Goal: Task Accomplishment & Management: Manage account settings

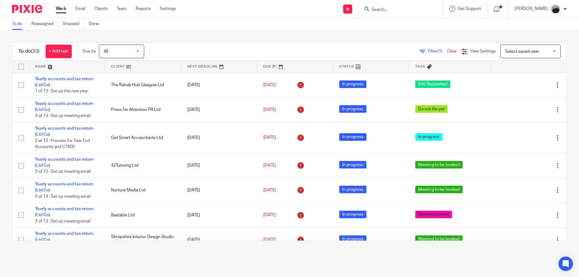
drag, startPoint x: 423, startPoint y: 52, endPoint x: 419, endPoint y: 53, distance: 3.7
click at [428, 52] on span "Filter (1)" at bounding box center [437, 51] width 19 height 4
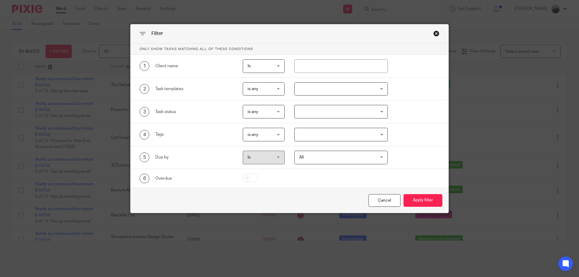
click at [323, 111] on input "Search for option" at bounding box center [339, 111] width 89 height 11
click at [329, 102] on div "3 Task status is any is any is any is none is_any Loading..." at bounding box center [290, 111] width 318 height 23
click at [323, 137] on input "Search for option" at bounding box center [339, 134] width 89 height 11
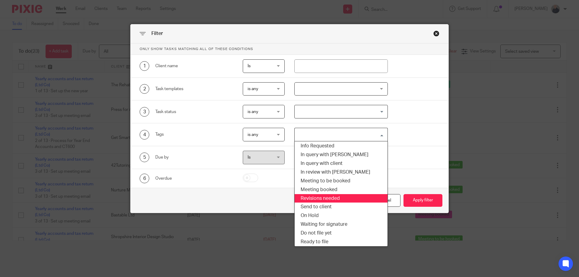
scroll to position [29, 0]
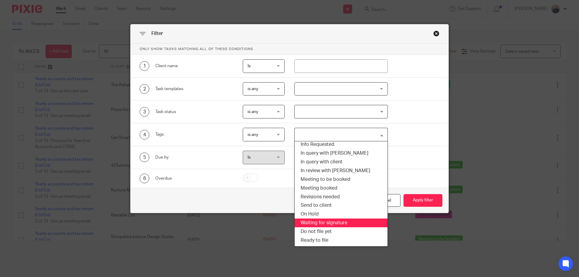
drag, startPoint x: 322, startPoint y: 222, endPoint x: 328, endPoint y: 223, distance: 5.2
click at [322, 223] on li "Waiting for signature" at bounding box center [340, 223] width 93 height 9
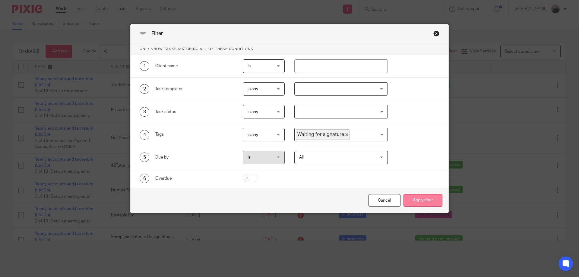
click at [411, 201] on button "Apply filter" at bounding box center [422, 200] width 39 height 13
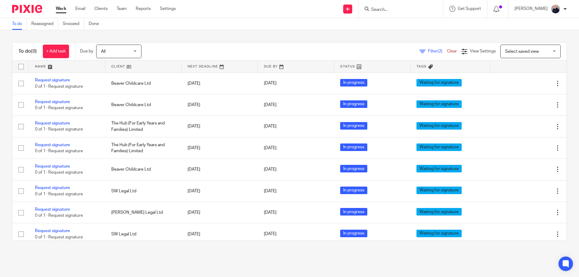
click at [121, 67] on link at bounding box center [143, 67] width 76 height 12
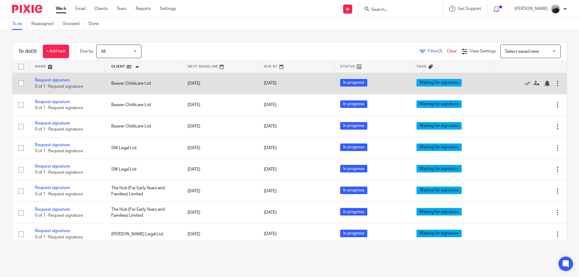
click at [118, 83] on td "Beaver Childcare Ltd" at bounding box center [143, 83] width 76 height 21
click at [57, 80] on link "Request signature" at bounding box center [52, 80] width 35 height 4
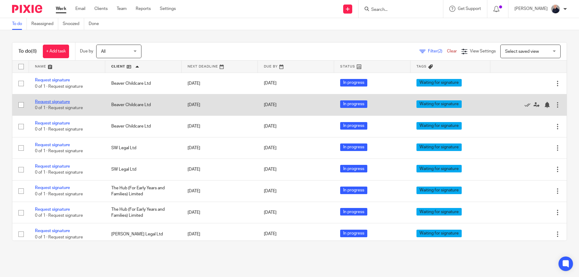
click at [59, 100] on link "Request signature" at bounding box center [52, 102] width 35 height 4
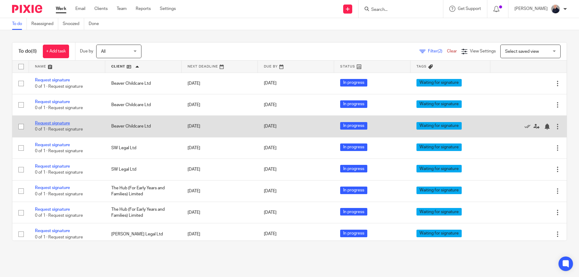
click at [57, 125] on link "Request signature" at bounding box center [52, 123] width 35 height 4
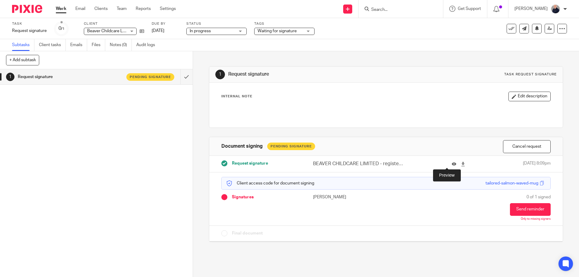
click at [451, 165] on icon at bounding box center [453, 164] width 5 height 5
click at [451, 164] on icon at bounding box center [453, 164] width 5 height 5
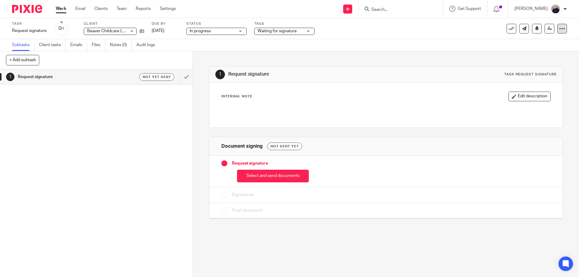
click at [559, 27] on icon at bounding box center [562, 29] width 6 height 6
click at [518, 89] on span "Delete" at bounding box center [521, 88] width 13 height 4
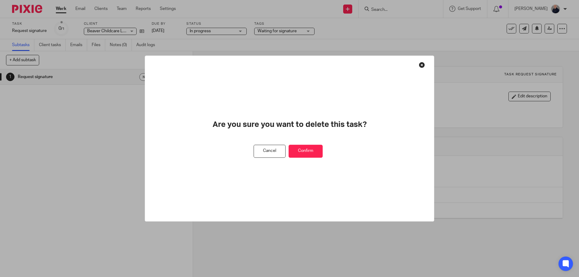
drag, startPoint x: 305, startPoint y: 152, endPoint x: 256, endPoint y: 105, distance: 67.4
click at [304, 152] on button "Confirm" at bounding box center [305, 151] width 34 height 13
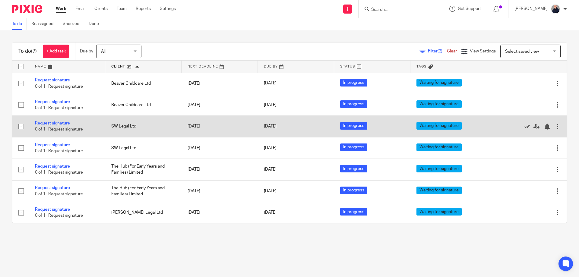
click at [60, 124] on link "Request signature" at bounding box center [52, 123] width 35 height 4
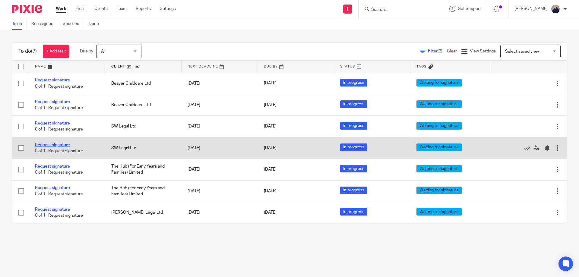
click at [58, 144] on link "Request signature" at bounding box center [52, 145] width 35 height 4
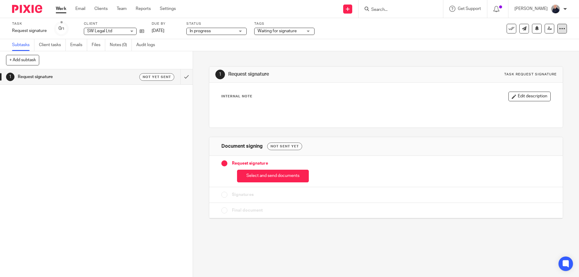
click at [559, 29] on icon at bounding box center [562, 29] width 6 height 6
click at [523, 87] on span "Delete" at bounding box center [521, 88] width 13 height 4
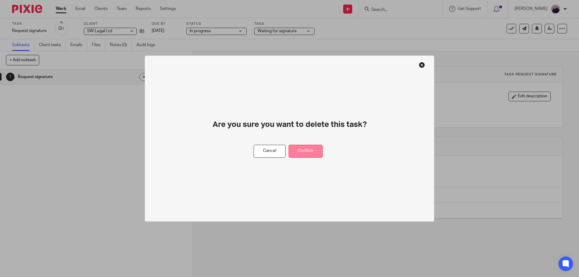
click at [305, 151] on button "Confirm" at bounding box center [305, 151] width 34 height 13
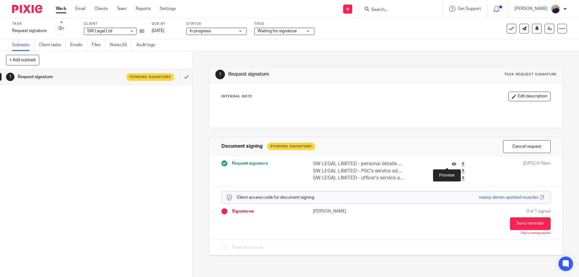
click at [451, 164] on icon at bounding box center [453, 164] width 5 height 5
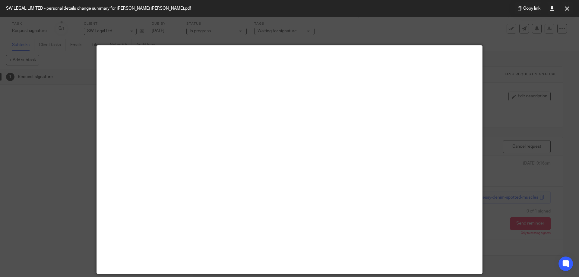
click at [447, 40] on div at bounding box center [289, 138] width 579 height 277
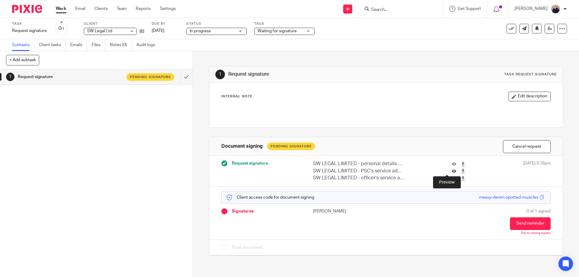
click at [451, 172] on icon at bounding box center [453, 171] width 5 height 5
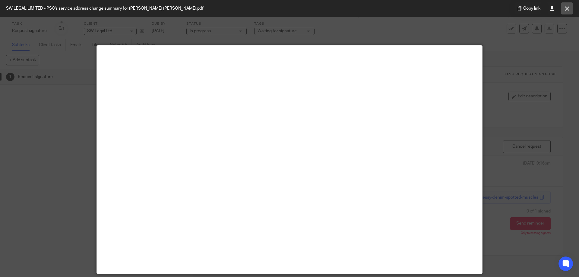
click at [565, 9] on icon at bounding box center [567, 8] width 5 height 5
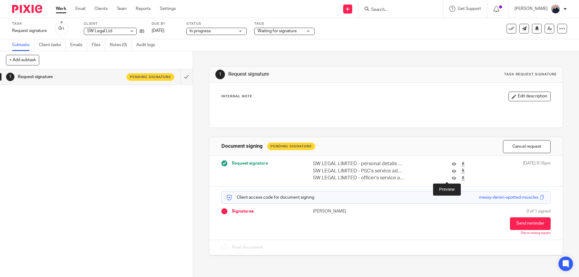
drag, startPoint x: 445, startPoint y: 177, endPoint x: 437, endPoint y: 177, distance: 7.8
click at [451, 177] on icon at bounding box center [453, 178] width 5 height 5
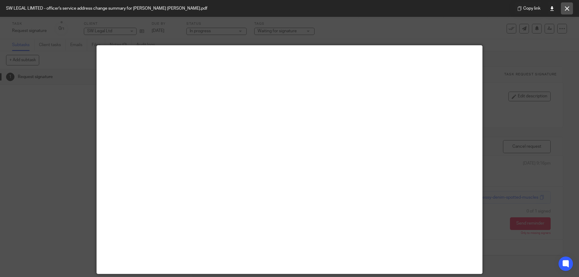
click at [566, 10] on icon at bounding box center [567, 8] width 5 height 5
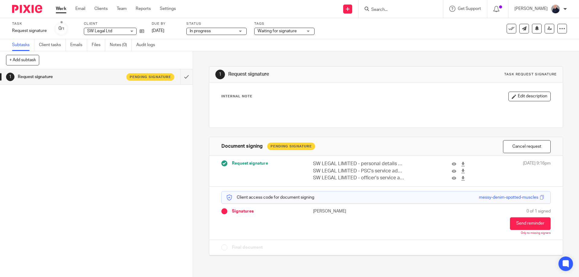
click at [136, 153] on div "1 Request signature Pending signature" at bounding box center [96, 173] width 193 height 208
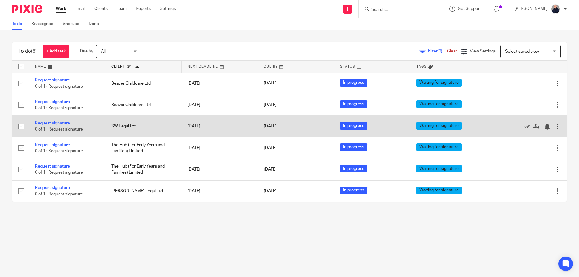
click at [48, 124] on link "Request signature" at bounding box center [52, 123] width 35 height 4
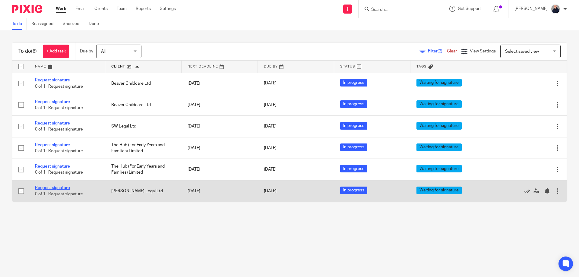
click at [61, 187] on link "Request signature" at bounding box center [52, 188] width 35 height 4
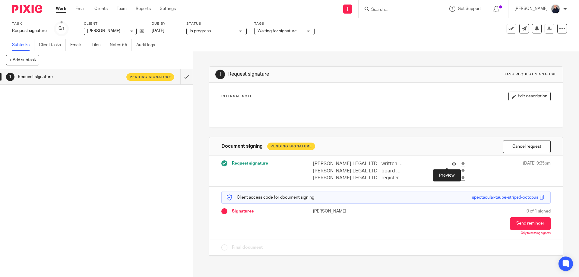
click at [451, 164] on icon at bounding box center [453, 164] width 5 height 5
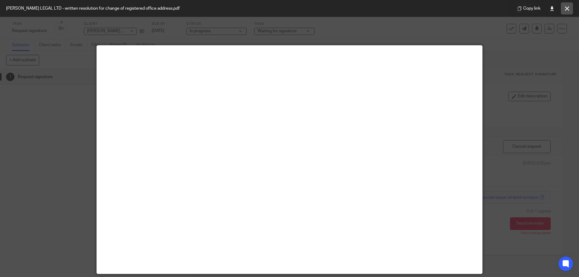
click at [568, 6] on icon at bounding box center [567, 8] width 5 height 5
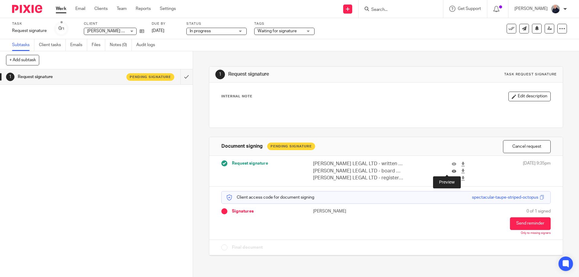
click at [451, 171] on icon at bounding box center [453, 171] width 5 height 5
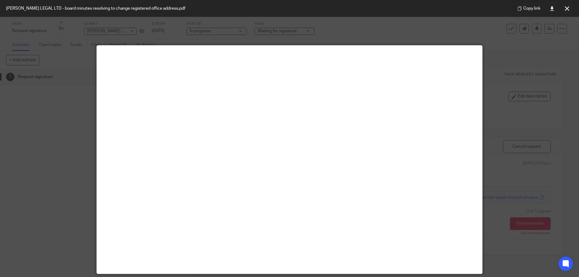
drag, startPoint x: 570, startPoint y: 7, endPoint x: 565, endPoint y: 9, distance: 5.7
click at [570, 7] on button at bounding box center [567, 8] width 12 height 12
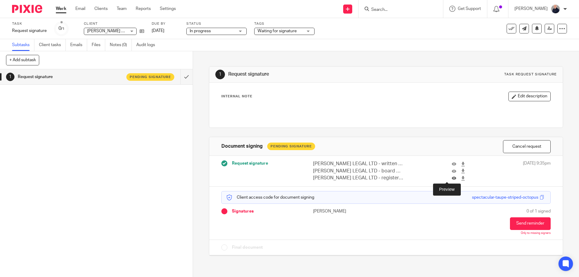
click at [451, 178] on icon at bounding box center [453, 178] width 5 height 5
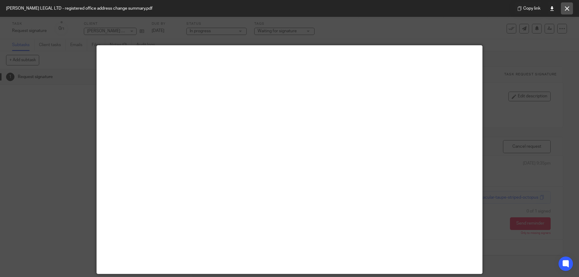
click at [565, 9] on icon at bounding box center [567, 8] width 5 height 5
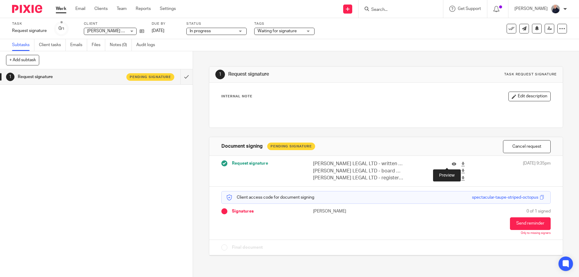
click at [451, 165] on icon at bounding box center [453, 164] width 5 height 5
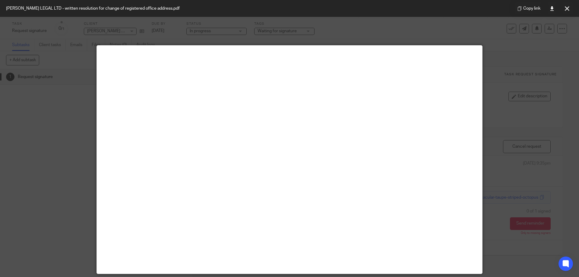
click at [499, 134] on div at bounding box center [289, 138] width 579 height 277
drag, startPoint x: 570, startPoint y: 8, endPoint x: 564, endPoint y: 12, distance: 6.9
click at [570, 8] on button at bounding box center [567, 8] width 12 height 12
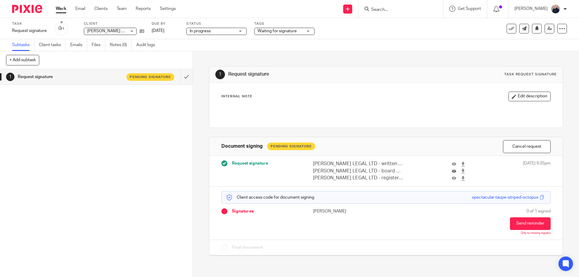
click at [451, 170] on icon at bounding box center [453, 171] width 5 height 5
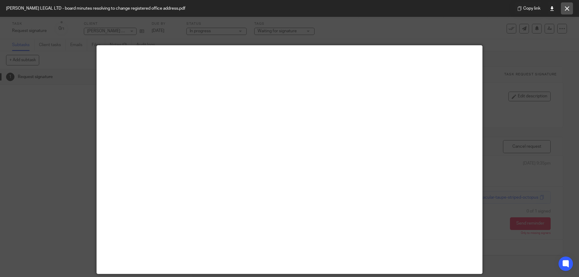
click at [566, 9] on icon at bounding box center [567, 8] width 5 height 5
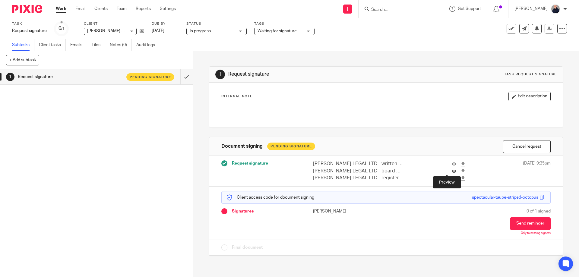
click at [451, 172] on icon at bounding box center [453, 171] width 5 height 5
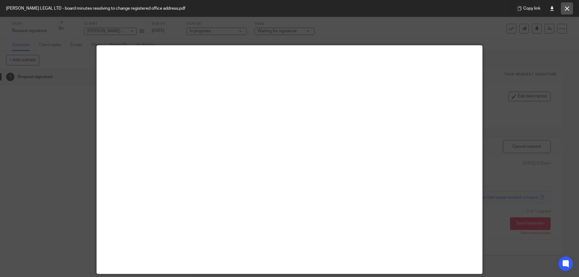
click at [565, 11] on button at bounding box center [567, 8] width 12 height 12
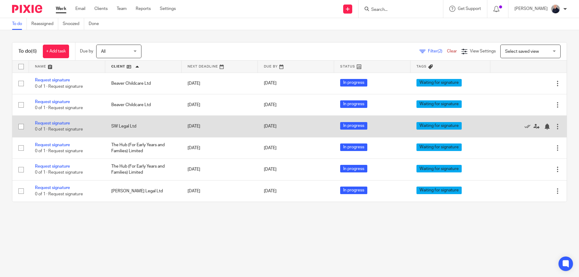
click at [554, 127] on div at bounding box center [557, 127] width 6 height 6
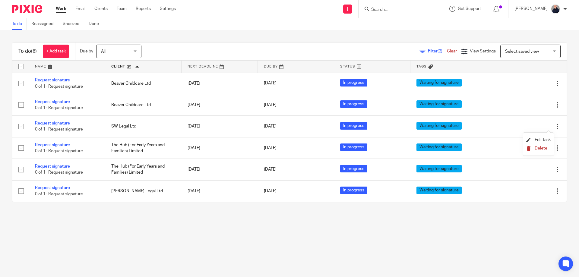
click at [541, 147] on span "Delete" at bounding box center [540, 148] width 13 height 4
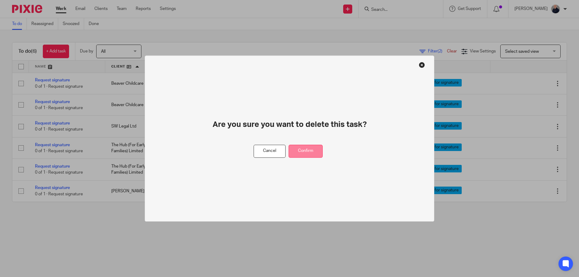
click at [302, 153] on button "Confirm" at bounding box center [305, 151] width 34 height 13
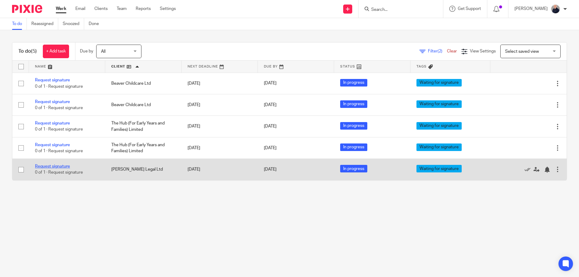
click at [61, 166] on link "Request signature" at bounding box center [52, 166] width 35 height 4
click at [56, 166] on link "Request signature" at bounding box center [52, 166] width 35 height 4
click at [54, 166] on link "Request signature" at bounding box center [52, 166] width 35 height 4
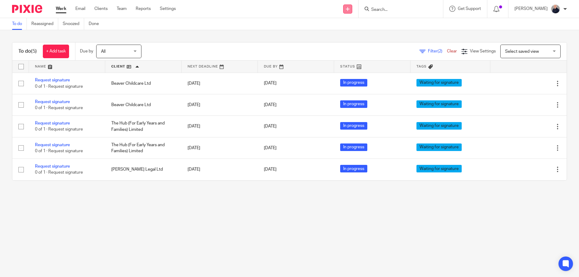
click at [349, 6] on link at bounding box center [347, 9] width 9 height 9
click at [347, 53] on link "Request signature" at bounding box center [351, 54] width 42 height 9
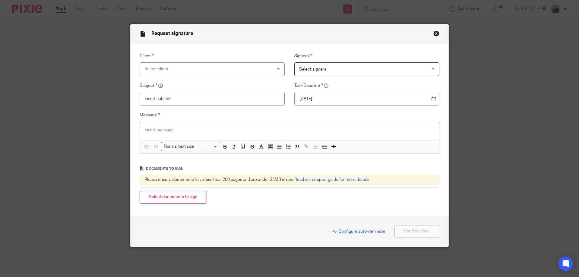
click at [173, 72] on div "Select client" at bounding box center [200, 69] width 112 height 13
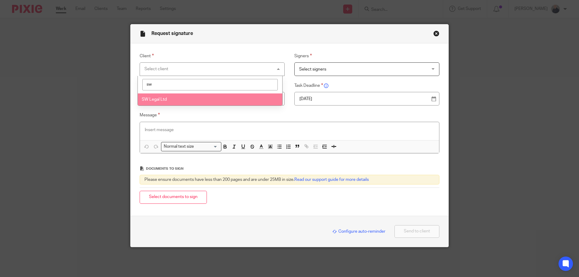
type input "sw"
click at [159, 97] on li "SW Legal Ltd" at bounding box center [210, 99] width 144 height 12
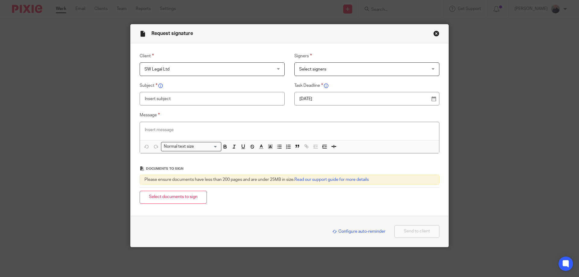
drag, startPoint x: 337, startPoint y: 65, endPoint x: 335, endPoint y: 68, distance: 3.6
click at [337, 65] on span "Select signers" at bounding box center [355, 69] width 112 height 13
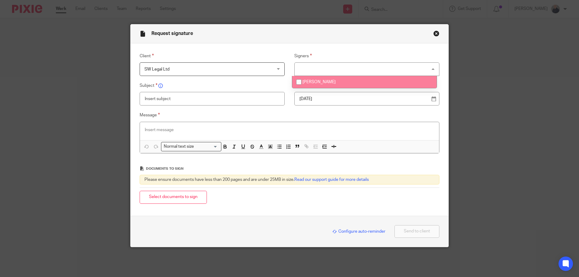
click at [313, 83] on span "[PERSON_NAME]" at bounding box center [318, 82] width 33 height 4
checkbox input "true"
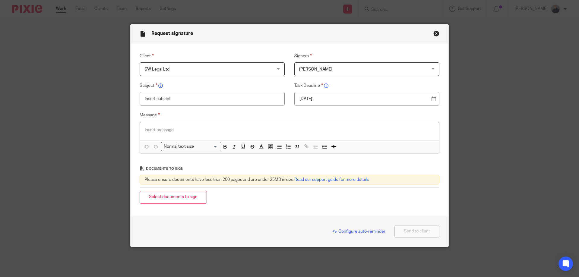
click at [244, 99] on input "text" at bounding box center [212, 99] width 145 height 14
type input "Change of personal address"
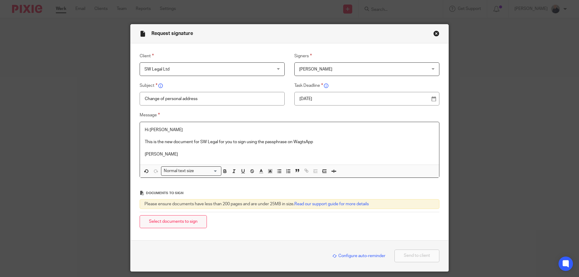
click at [182, 222] on button "Select documents to sign" at bounding box center [173, 221] width 67 height 13
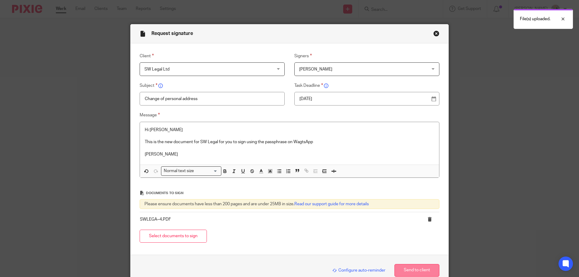
click at [415, 269] on button "Send to client" at bounding box center [416, 270] width 45 height 13
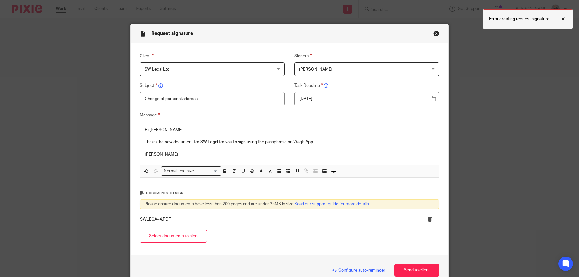
click at [563, 18] on div at bounding box center [558, 18] width 16 height 7
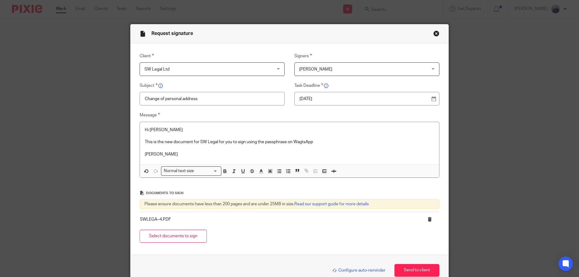
click at [428, 219] on icon at bounding box center [429, 219] width 5 height 5
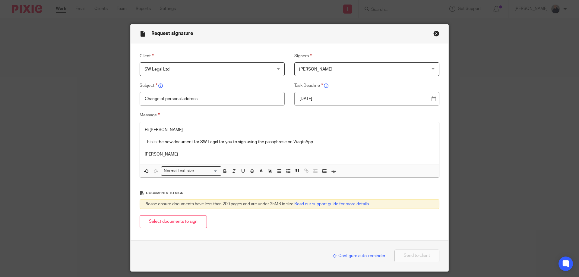
drag, startPoint x: 178, startPoint y: 226, endPoint x: 193, endPoint y: 218, distance: 17.3
click at [178, 225] on button "Select documents to sign" at bounding box center [173, 221] width 67 height 13
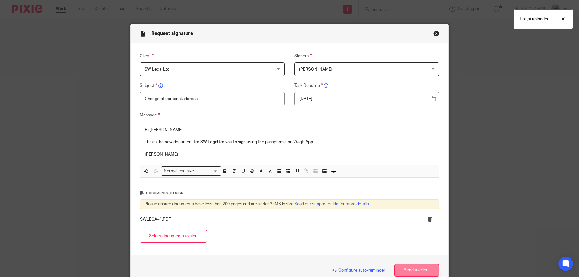
click at [421, 270] on button "Send to client" at bounding box center [416, 270] width 45 height 13
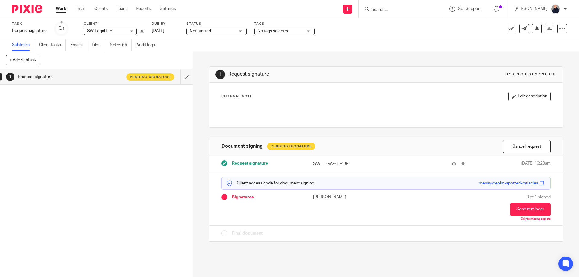
click at [232, 33] on span "Not started" at bounding box center [212, 31] width 45 height 6
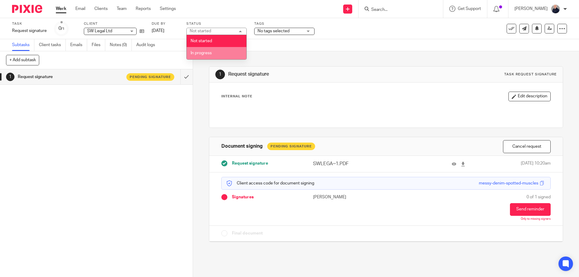
drag, startPoint x: 210, startPoint y: 52, endPoint x: 255, endPoint y: 41, distance: 45.7
click at [213, 52] on li "In progress" at bounding box center [217, 53] width 60 height 12
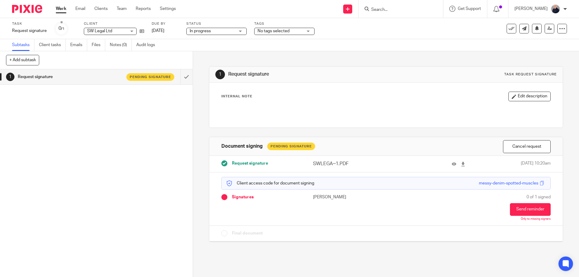
click at [268, 30] on span "No tags selected" at bounding box center [273, 31] width 32 height 4
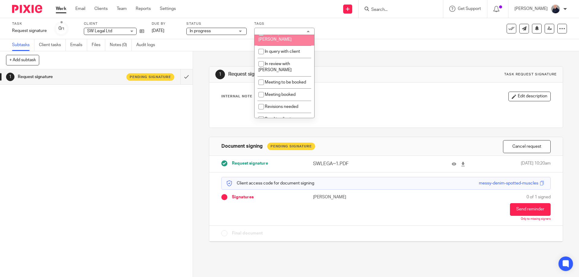
scroll to position [106, 0]
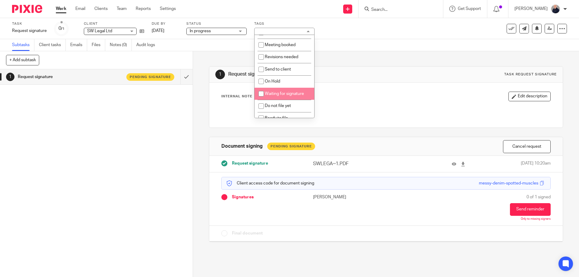
click at [278, 92] on span "Waiting for signature" at bounding box center [284, 94] width 39 height 4
checkbox input "true"
click at [112, 111] on div "1 Request signature Pending signature" at bounding box center [96, 173] width 193 height 208
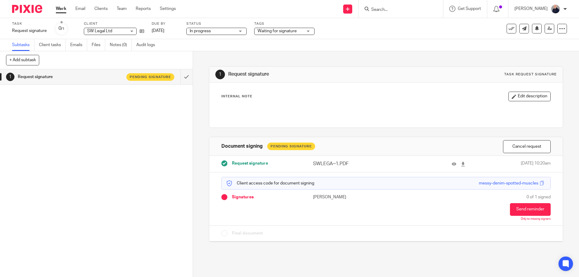
click at [63, 10] on link "Work" at bounding box center [61, 9] width 11 height 6
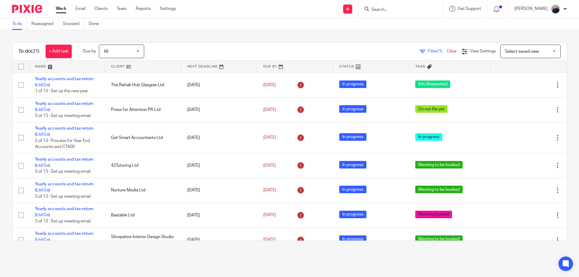
click at [428, 51] on span "Filter (1)" at bounding box center [437, 51] width 19 height 4
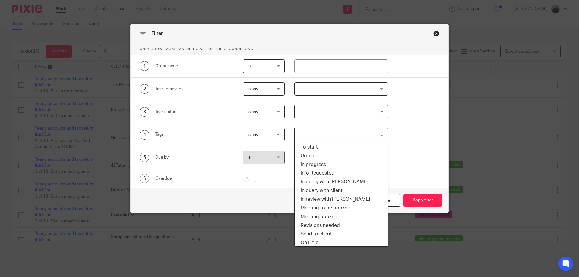
click at [312, 138] on input "Search for option" at bounding box center [339, 134] width 89 height 11
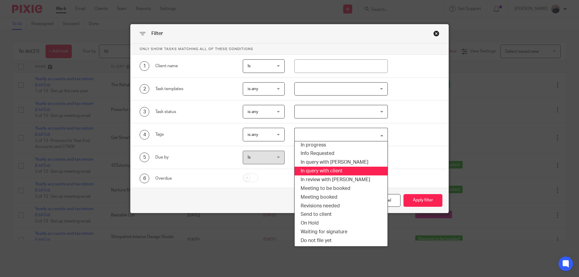
scroll to position [29, 0]
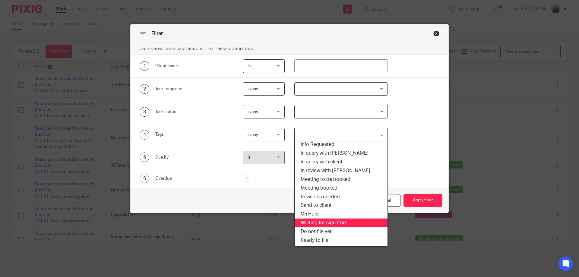
drag, startPoint x: 308, startPoint y: 221, endPoint x: 357, endPoint y: 213, distance: 49.2
click at [309, 221] on li "Waiting for signature" at bounding box center [340, 223] width 93 height 9
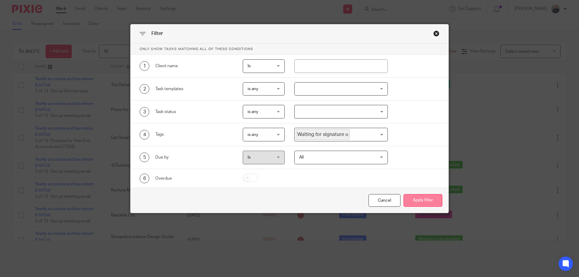
click at [417, 204] on button "Apply filter" at bounding box center [422, 200] width 39 height 13
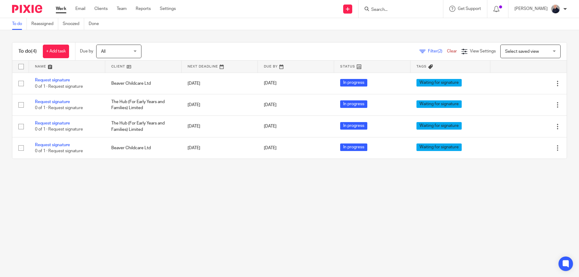
click at [120, 64] on link at bounding box center [143, 67] width 76 height 12
click at [349, 11] on icon at bounding box center [348, 9] width 4 height 4
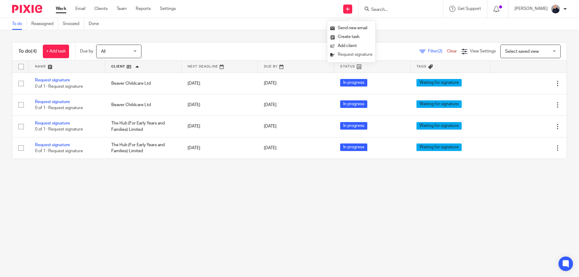
click at [346, 52] on link "Request signature" at bounding box center [351, 54] width 42 height 9
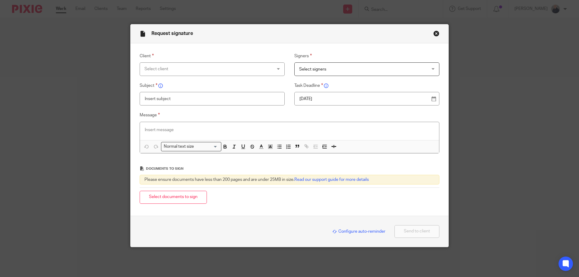
click at [208, 70] on div "Select client" at bounding box center [200, 69] width 112 height 13
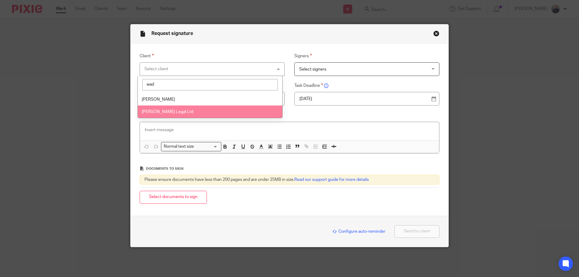
type input "wad"
click at [169, 110] on span "[PERSON_NAME] Legal Ltd" at bounding box center [168, 112] width 52 height 4
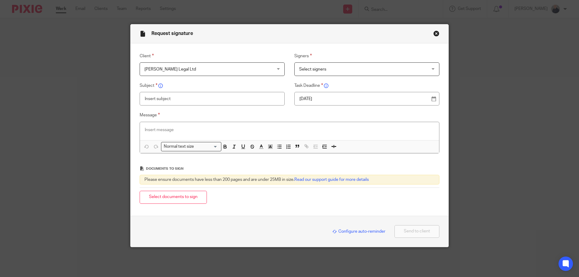
click at [309, 69] on span "Select signers" at bounding box center [312, 69] width 27 height 4
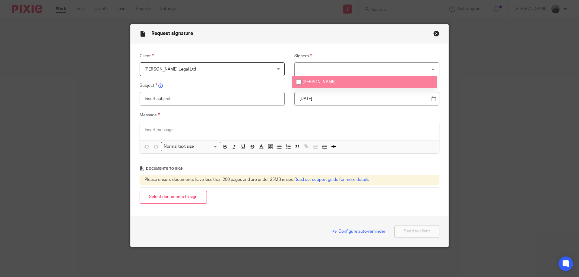
click at [303, 82] on input "checkbox" at bounding box center [298, 81] width 11 height 11
checkbox input "true"
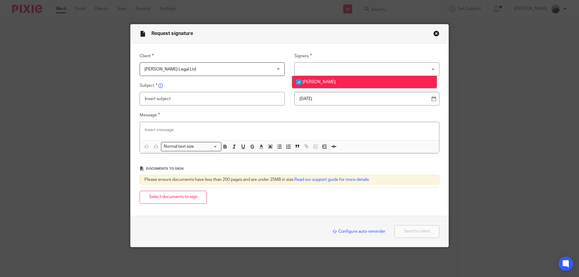
click at [242, 100] on input "text" at bounding box center [212, 99] width 145 height 14
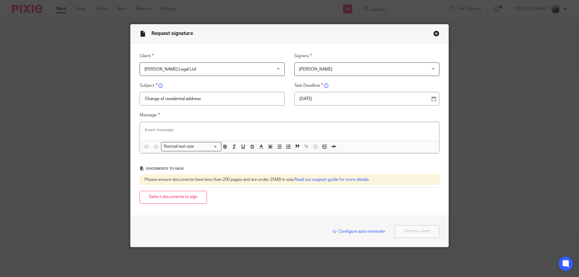
type input "Change of residential address"
click at [198, 128] on p at bounding box center [289, 130] width 289 height 6
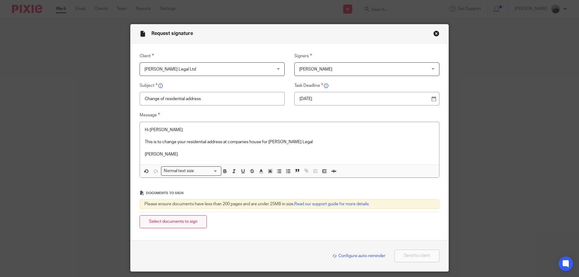
drag, startPoint x: 177, startPoint y: 220, endPoint x: 189, endPoint y: 216, distance: 12.6
click at [178, 219] on button "Select documents to sign" at bounding box center [173, 221] width 67 height 13
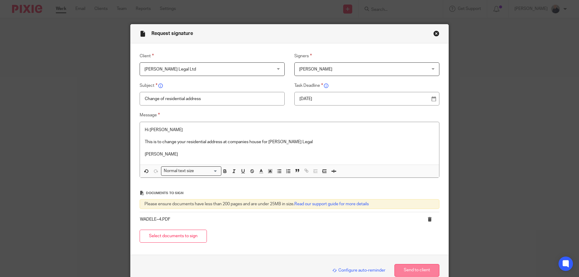
click at [403, 269] on button "Send to client" at bounding box center [416, 270] width 45 height 13
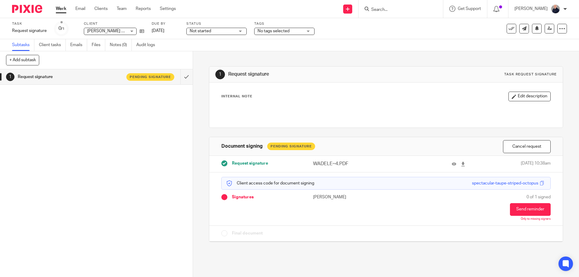
click at [206, 30] on span "Not started" at bounding box center [200, 31] width 21 height 4
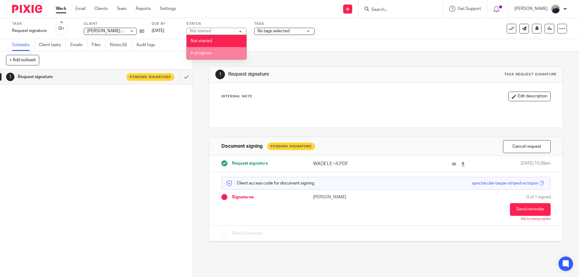
drag, startPoint x: 199, startPoint y: 54, endPoint x: 211, endPoint y: 50, distance: 12.4
click at [201, 53] on span "In progress" at bounding box center [200, 53] width 21 height 4
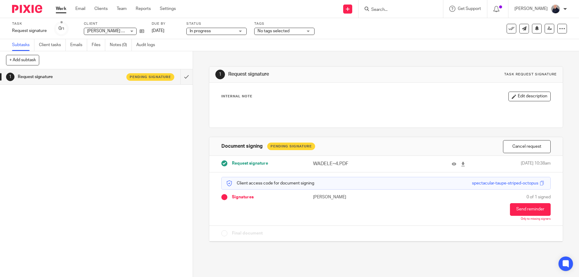
click at [262, 31] on span "No tags selected" at bounding box center [273, 31] width 32 height 4
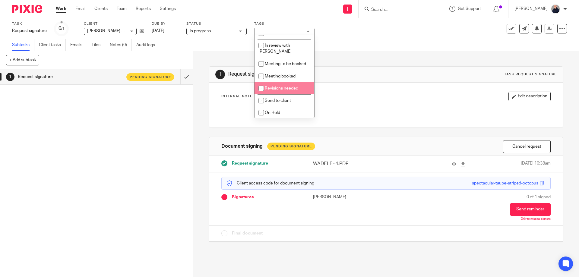
scroll to position [106, 0]
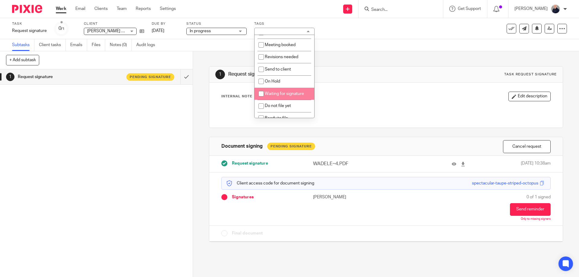
click at [275, 92] on span "Waiting for signature" at bounding box center [284, 94] width 39 height 4
checkbox input "true"
click at [64, 10] on link "Work" at bounding box center [61, 9] width 11 height 6
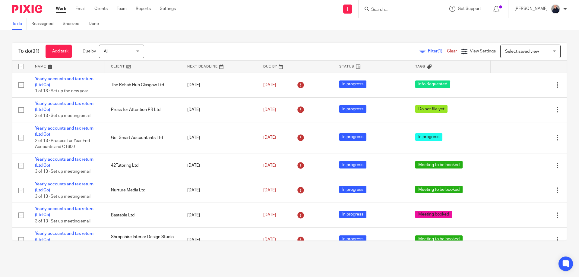
click at [428, 52] on span "Filter (1)" at bounding box center [437, 51] width 19 height 4
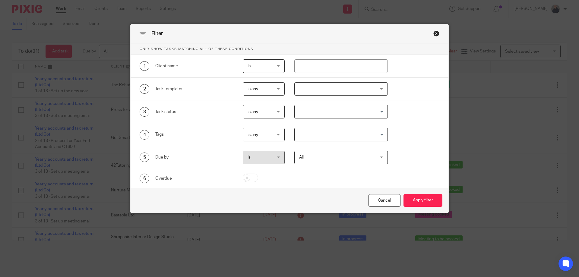
click at [323, 134] on input "Search for option" at bounding box center [339, 134] width 89 height 11
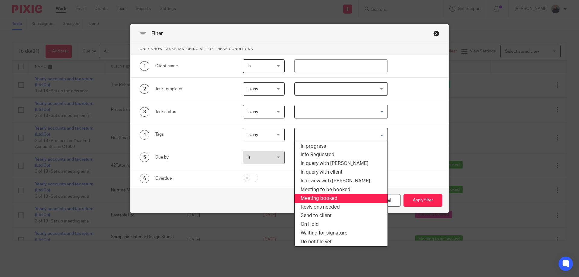
scroll to position [29, 0]
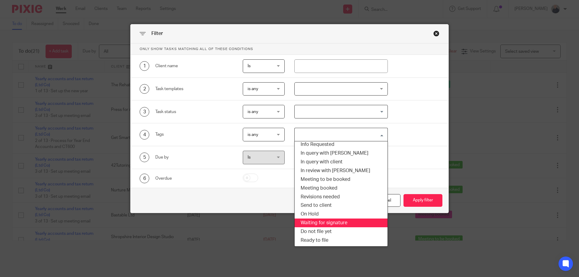
click at [317, 225] on li "Waiting for signature" at bounding box center [340, 223] width 93 height 9
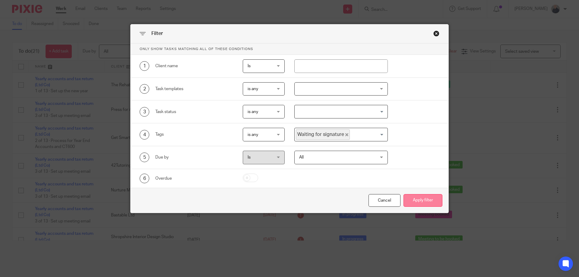
click at [434, 205] on button "Apply filter" at bounding box center [422, 200] width 39 height 13
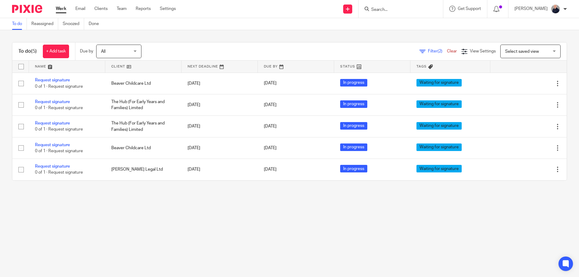
click at [114, 66] on link at bounding box center [143, 67] width 76 height 12
click at [398, 11] on input "Search" at bounding box center [397, 9] width 54 height 5
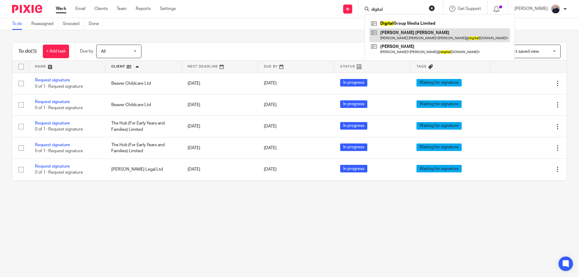
type input "digital"
click at [390, 32] on link at bounding box center [439, 35] width 140 height 14
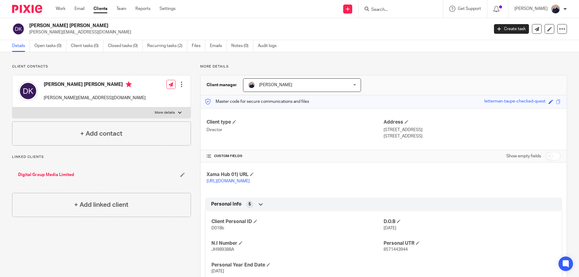
drag, startPoint x: 398, startPoint y: 136, endPoint x: 416, endPoint y: 137, distance: 18.1
click at [416, 137] on p "[STREET_ADDRESS]" at bounding box center [471, 136] width 177 height 6
copy p "WR14 1FJ"
click at [349, 10] on link at bounding box center [347, 9] width 9 height 9
click at [352, 55] on link "Request signature" at bounding box center [351, 54] width 42 height 9
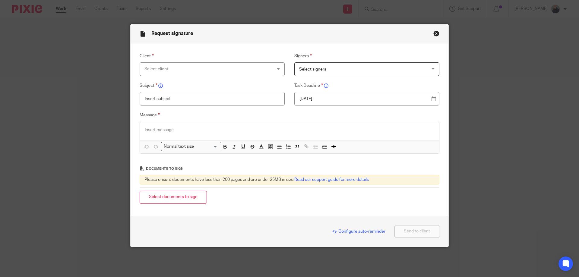
click at [228, 69] on div "Select client" at bounding box center [200, 69] width 112 height 13
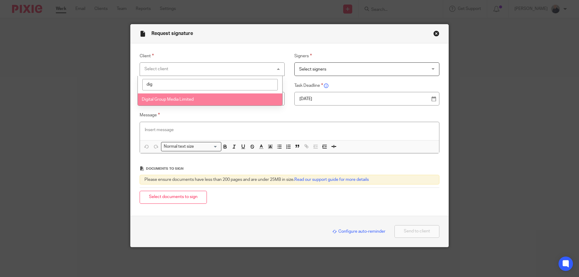
type input "dig"
click at [181, 101] on span "Digital Group Media Limited" at bounding box center [168, 99] width 52 height 4
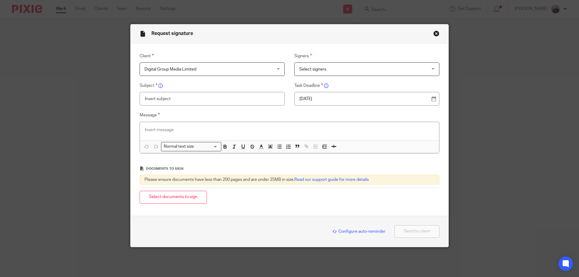
click at [306, 71] on span "Select signers" at bounding box center [312, 69] width 27 height 4
click at [221, 68] on span "Digital Group Media Limited" at bounding box center [200, 69] width 112 height 13
click at [314, 67] on span "Select signers" at bounding box center [355, 69] width 112 height 13
click at [259, 113] on label "Message" at bounding box center [290, 115] width 300 height 7
click at [435, 33] on button "Close modal" at bounding box center [436, 33] width 6 height 6
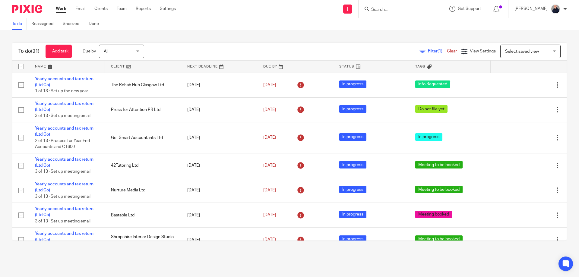
click at [381, 9] on input "Search" at bounding box center [397, 9] width 54 height 5
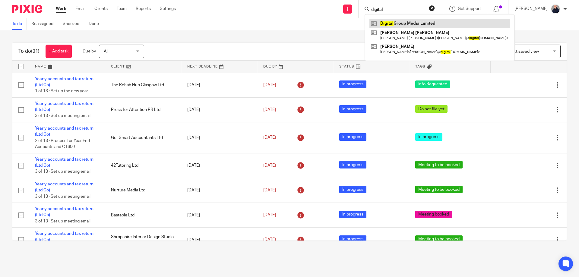
type input "digital"
click at [396, 26] on link at bounding box center [439, 23] width 140 height 9
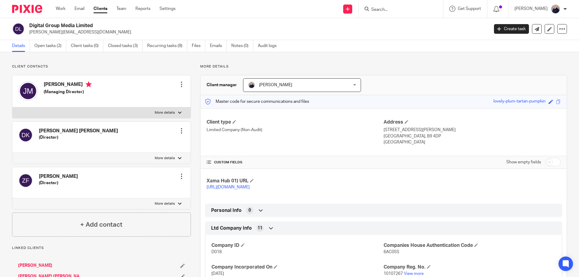
click at [179, 84] on div at bounding box center [181, 84] width 6 height 6
click at [148, 98] on link "Edit contact" at bounding box center [153, 97] width 58 height 9
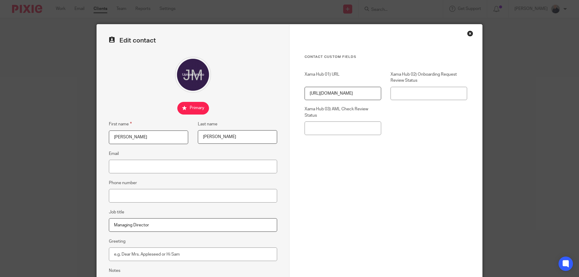
click at [467, 34] on div "Close this dialog window" at bounding box center [470, 33] width 6 height 6
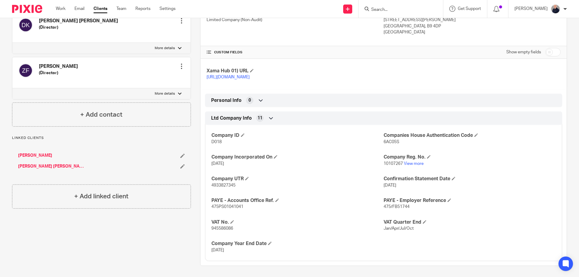
scroll to position [117, 0]
click at [44, 162] on link "[PERSON_NAME] [PERSON_NAME]" at bounding box center [51, 165] width 67 height 6
click at [52, 152] on link "[PERSON_NAME]" at bounding box center [35, 155] width 34 height 6
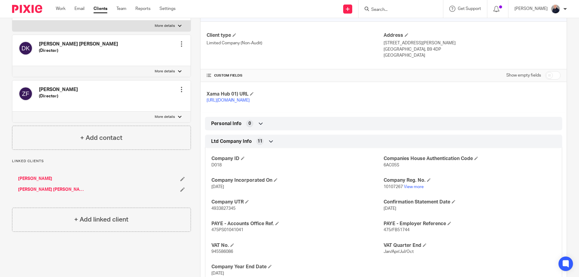
scroll to position [37, 0]
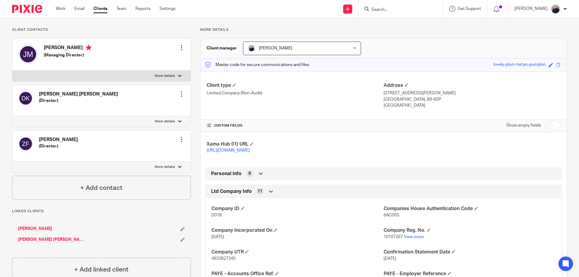
click at [181, 94] on div at bounding box center [181, 94] width 6 height 6
click at [143, 108] on link "Edit contact" at bounding box center [153, 107] width 58 height 9
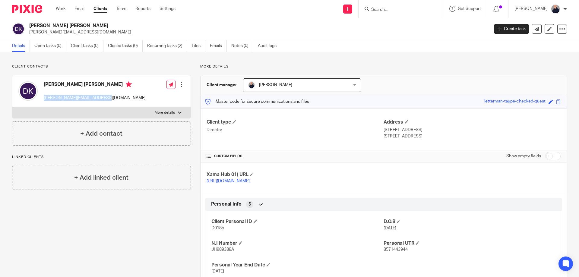
drag, startPoint x: 108, startPoint y: 97, endPoint x: 45, endPoint y: 100, distance: 63.3
click at [44, 100] on div "[PERSON_NAME] [PERSON_NAME] [PERSON_NAME][EMAIL_ADDRESS][DOMAIN_NAME] Edit cont…" at bounding box center [101, 91] width 178 height 32
copy p "[PERSON_NAME][EMAIL_ADDRESS][DOMAIN_NAME]"
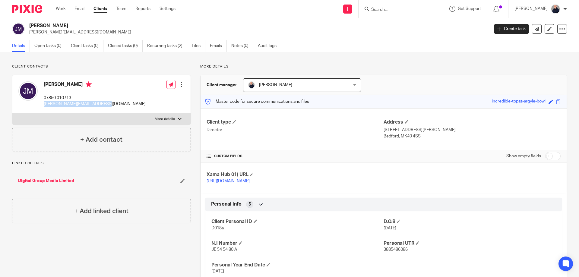
drag, startPoint x: 106, startPoint y: 104, endPoint x: 42, endPoint y: 106, distance: 63.9
click at [42, 106] on div "James Stephen Middleditch 07850 010713 james@digitalgroupmedia.com" at bounding box center [81, 94] width 127 height 32
copy p "james@digitalgroupmedia.com"
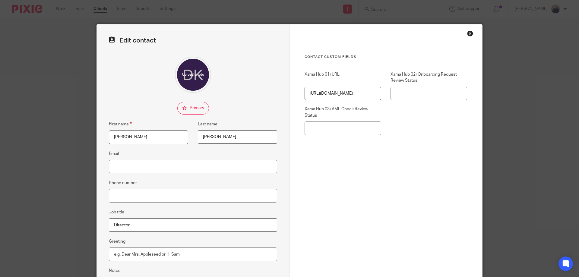
click at [129, 167] on input "Email" at bounding box center [193, 167] width 168 height 14
paste input "[PERSON_NAME][EMAIL_ADDRESS][DOMAIN_NAME]"
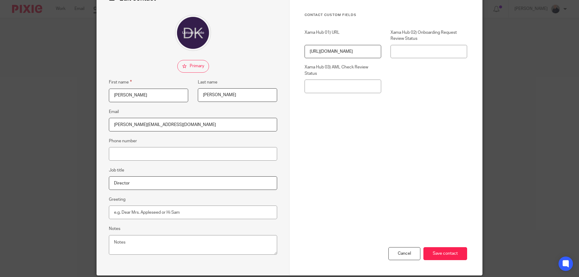
scroll to position [64, 0]
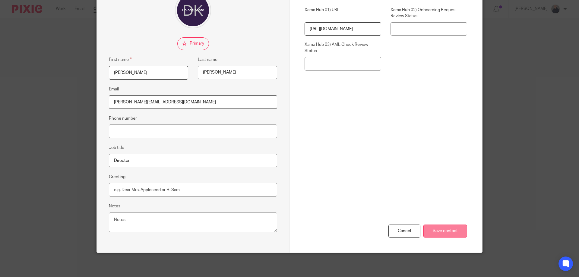
type input "[PERSON_NAME][EMAIL_ADDRESS][DOMAIN_NAME]"
click at [433, 231] on input "Save contact" at bounding box center [445, 231] width 44 height 13
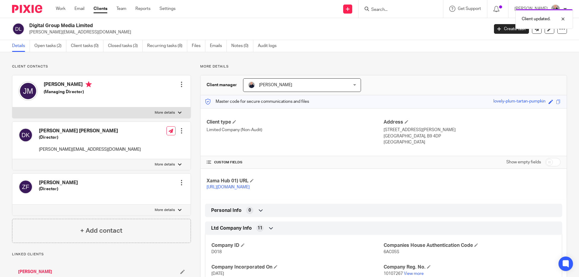
click at [180, 84] on div at bounding box center [181, 84] width 6 height 6
click at [143, 97] on link "Edit contact" at bounding box center [153, 97] width 58 height 9
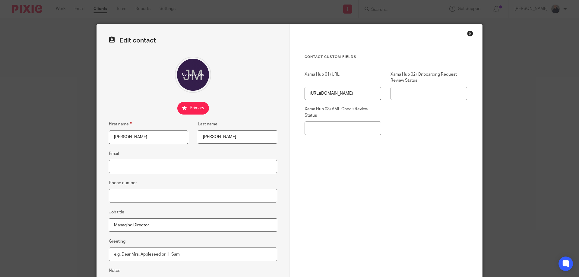
click at [154, 167] on input "Email" at bounding box center [193, 167] width 168 height 14
paste input "[PERSON_NAME][EMAIL_ADDRESS][DOMAIN_NAME]"
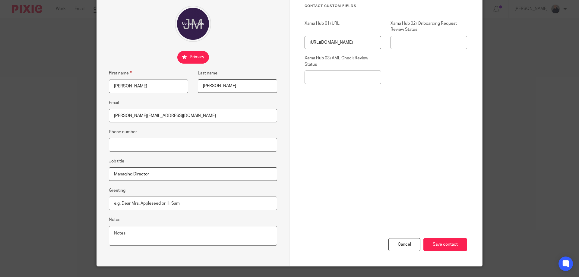
scroll to position [64, 0]
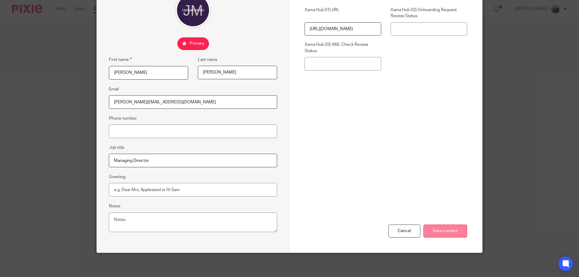
type input "[PERSON_NAME][EMAIL_ADDRESS][DOMAIN_NAME]"
click at [442, 230] on input "Save contact" at bounding box center [445, 231] width 44 height 13
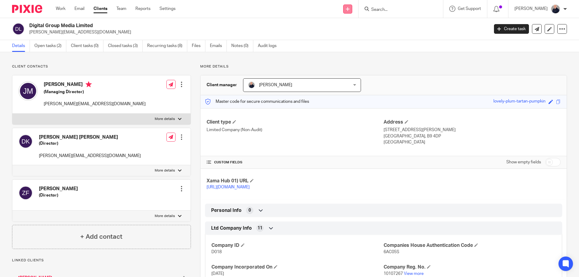
drag, startPoint x: 351, startPoint y: 9, endPoint x: 345, endPoint y: 18, distance: 11.3
click at [349, 9] on icon at bounding box center [348, 9] width 4 height 4
click at [352, 55] on link "Request signature" at bounding box center [351, 54] width 42 height 9
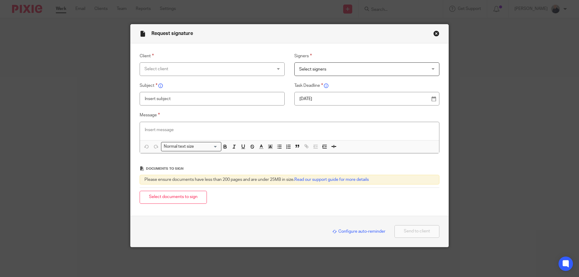
click at [197, 70] on div "Select client" at bounding box center [200, 69] width 112 height 13
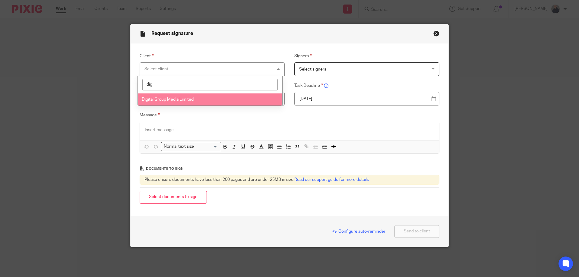
type input "dig"
click at [163, 100] on span "Digital Group Media Limited" at bounding box center [168, 99] width 52 height 4
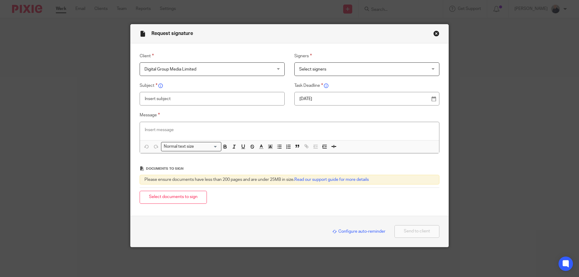
drag, startPoint x: 302, startPoint y: 66, endPoint x: 303, endPoint y: 70, distance: 4.9
click at [302, 68] on span "Select signers" at bounding box center [355, 69] width 112 height 13
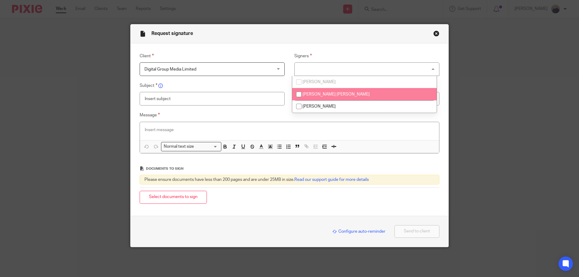
click at [298, 95] on input "checkbox" at bounding box center [298, 94] width 11 height 11
checkbox input "true"
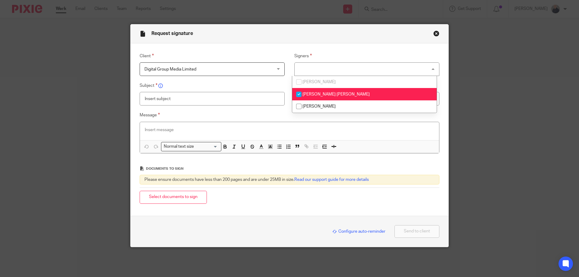
click at [211, 100] on input "text" at bounding box center [212, 99] width 145 height 14
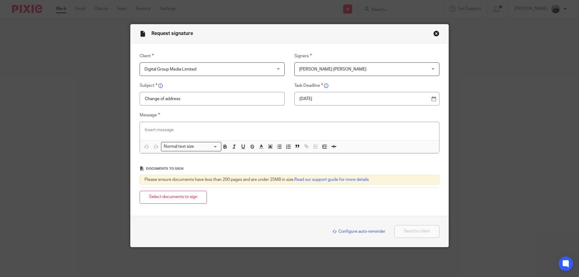
type input "Change of address"
click at [192, 126] on div at bounding box center [289, 131] width 299 height 18
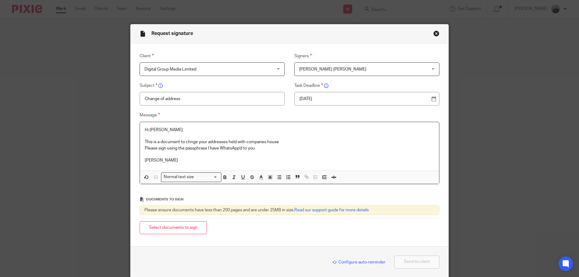
drag, startPoint x: 172, startPoint y: 232, endPoint x: 262, endPoint y: 210, distance: 92.6
click at [173, 232] on button "Select documents to sign" at bounding box center [173, 227] width 67 height 13
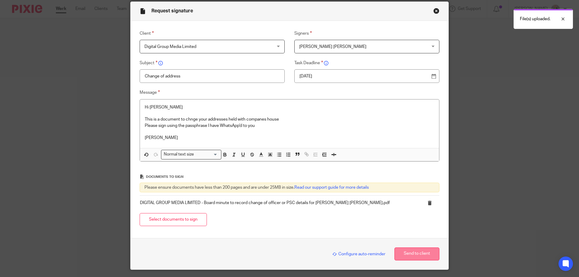
scroll to position [39, 0]
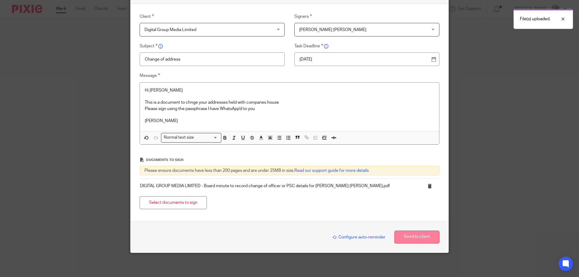
click at [407, 238] on button "Send to client" at bounding box center [416, 237] width 45 height 13
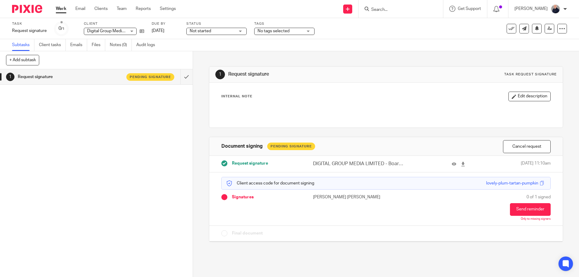
drag, startPoint x: 232, startPoint y: 33, endPoint x: 226, endPoint y: 34, distance: 6.2
click at [231, 33] on span "Not started" at bounding box center [212, 31] width 45 height 6
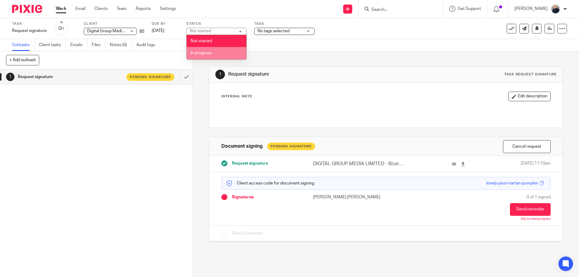
click at [218, 55] on li "In progress" at bounding box center [217, 53] width 60 height 12
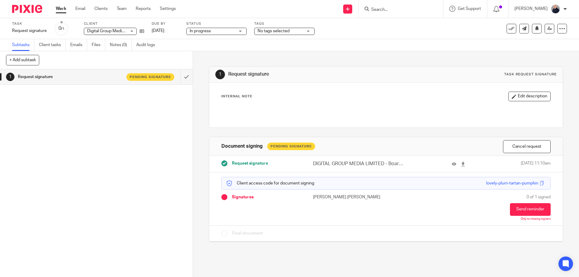
click at [266, 30] on span "No tags selected" at bounding box center [273, 31] width 32 height 4
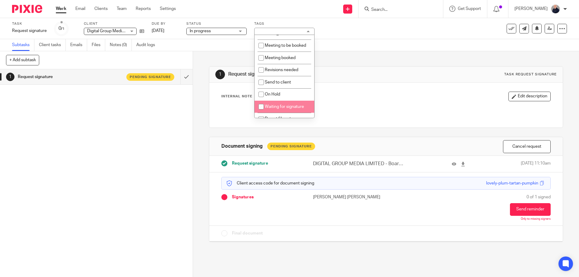
scroll to position [106, 0]
click at [275, 92] on span "Waiting for signature" at bounding box center [284, 94] width 39 height 4
checkbox input "true"
click at [156, 141] on div "1 Request signature Pending signature" at bounding box center [96, 173] width 193 height 208
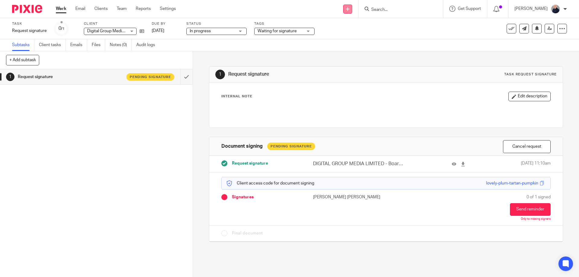
click at [349, 10] on icon at bounding box center [348, 9] width 4 height 4
click at [347, 54] on link "Request signature" at bounding box center [351, 54] width 42 height 9
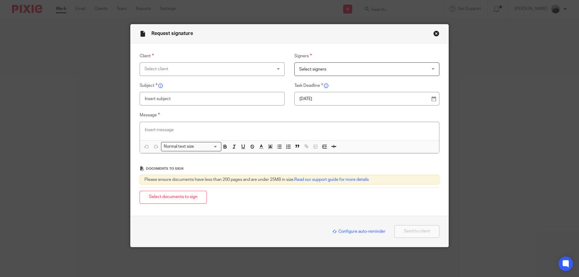
click at [237, 67] on div "Select client" at bounding box center [200, 69] width 112 height 13
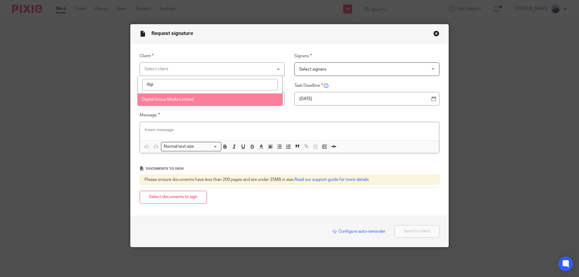
type input "digi"
click at [159, 101] on span "Digital Group Media Limited" at bounding box center [168, 99] width 52 height 4
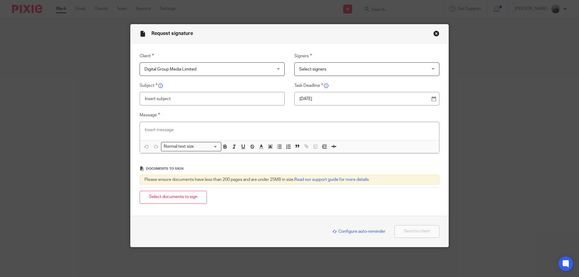
click at [307, 66] on span "Select signers" at bounding box center [355, 69] width 112 height 13
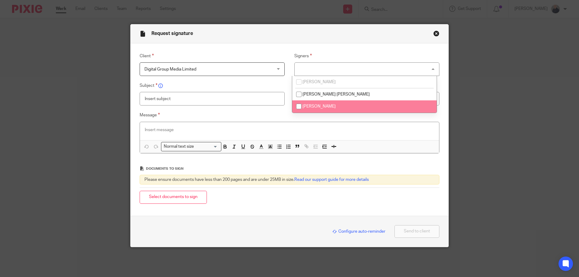
click at [298, 107] on input "checkbox" at bounding box center [298, 106] width 11 height 11
checkbox input "true"
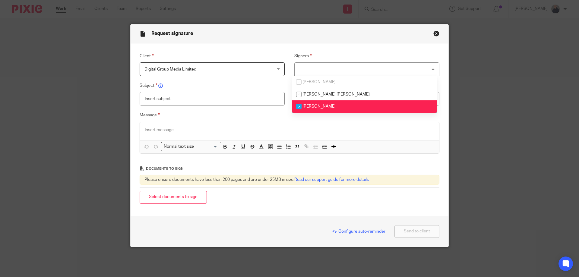
click at [218, 98] on input "text" at bounding box center [212, 99] width 145 height 14
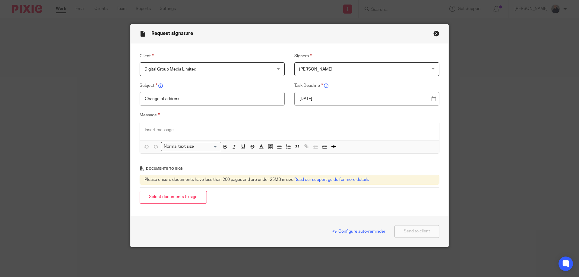
type input "Change of address"
click at [178, 129] on p at bounding box center [289, 130] width 289 height 6
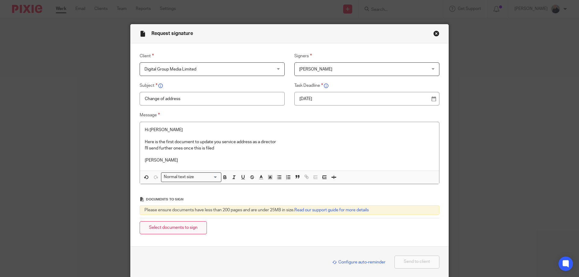
click at [172, 228] on button "Select documents to sign" at bounding box center [173, 227] width 67 height 13
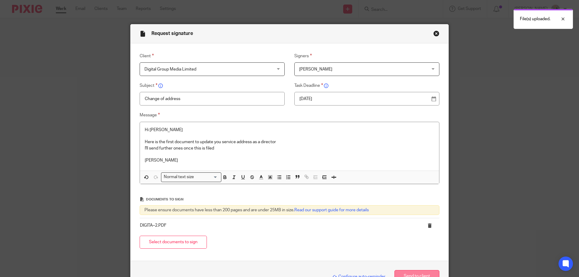
click at [404, 275] on button "Send to client" at bounding box center [416, 276] width 45 height 13
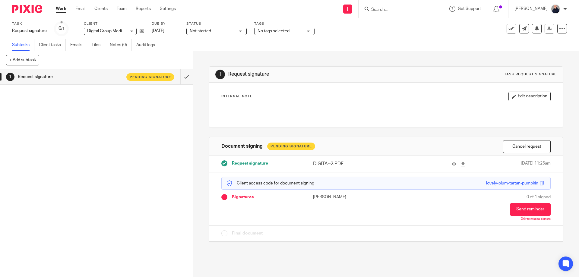
click at [219, 32] on span "Not started" at bounding box center [212, 31] width 45 height 6
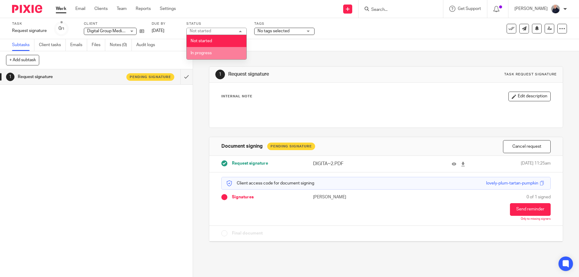
click at [216, 52] on li "In progress" at bounding box center [217, 53] width 60 height 12
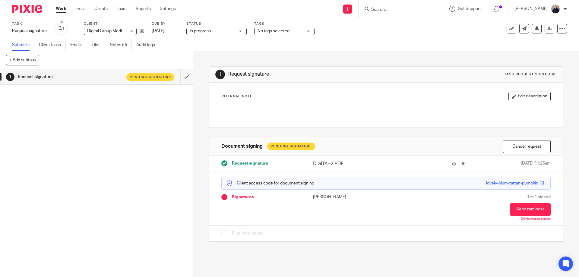
click at [264, 30] on span "No tags selected" at bounding box center [273, 31] width 32 height 4
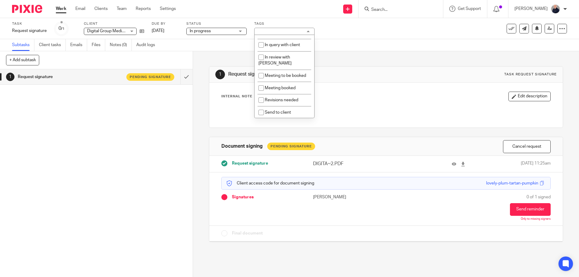
scroll to position [106, 0]
click at [274, 92] on span "Waiting for signature" at bounding box center [284, 94] width 39 height 4
checkbox input "true"
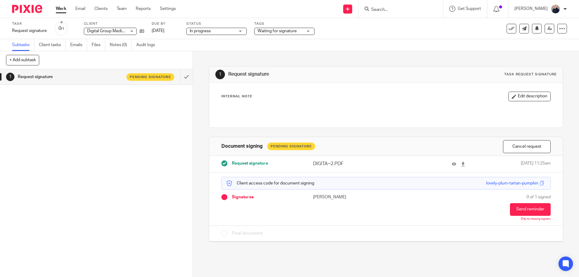
click at [209, 51] on div "1 Request signature Task request signature Internal Note Edit description Docum…" at bounding box center [386, 149] width 354 height 197
click at [56, 9] on link "Work" at bounding box center [61, 9] width 11 height 6
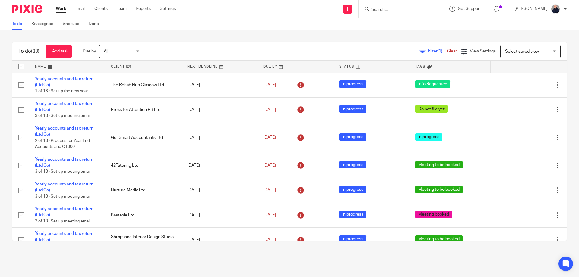
click at [428, 51] on span "Filter (1)" at bounding box center [437, 51] width 19 height 4
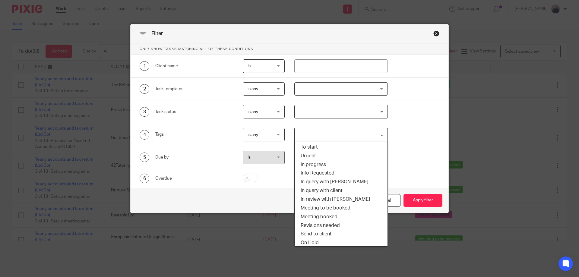
click at [326, 133] on input "Search for option" at bounding box center [339, 134] width 89 height 11
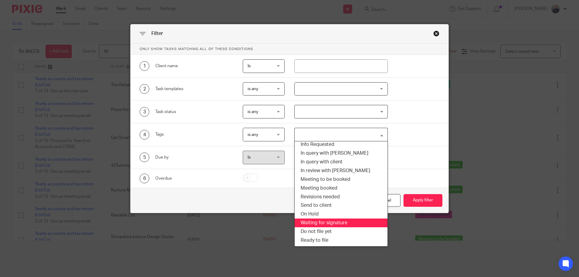
click at [314, 221] on li "Waiting for signature" at bounding box center [340, 223] width 93 height 9
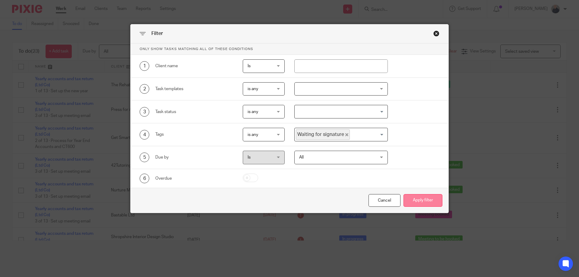
click at [434, 202] on button "Apply filter" at bounding box center [422, 200] width 39 height 13
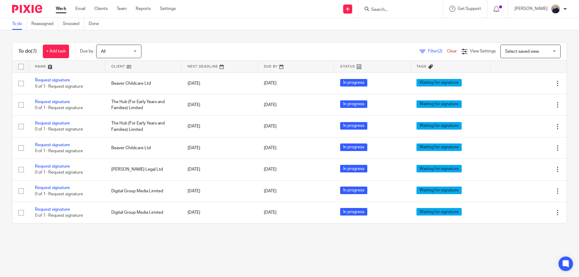
click at [120, 66] on link at bounding box center [143, 67] width 76 height 12
click at [428, 50] on span "Filter (2)" at bounding box center [437, 51] width 19 height 4
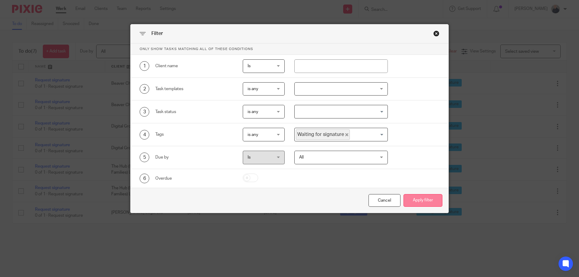
drag, startPoint x: 415, startPoint y: 201, endPoint x: 412, endPoint y: 200, distance: 3.4
click at [416, 201] on button "Apply filter" at bounding box center [422, 200] width 39 height 13
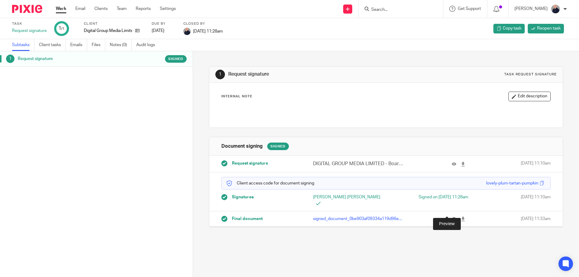
click at [451, 217] on icon at bounding box center [453, 219] width 5 height 5
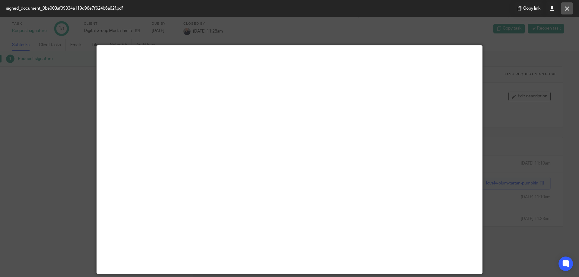
click at [566, 8] on icon at bounding box center [567, 8] width 5 height 5
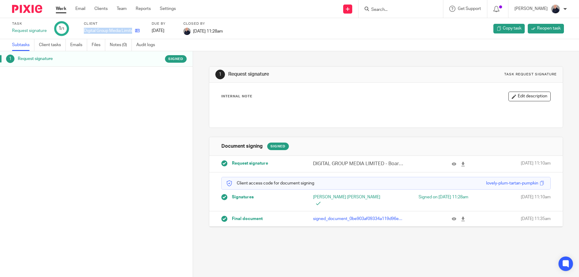
drag, startPoint x: 85, startPoint y: 31, endPoint x: 130, endPoint y: 30, distance: 45.5
click at [132, 32] on div "Digital Group Media Limited" at bounding box center [114, 31] width 60 height 6
click at [349, 8] on icon at bounding box center [348, 9] width 4 height 4
click at [344, 55] on link "Request signature" at bounding box center [351, 54] width 42 height 9
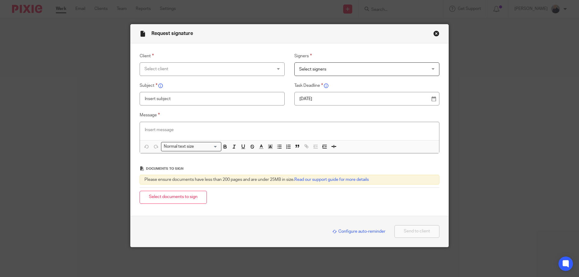
drag, startPoint x: 251, startPoint y: 64, endPoint x: 244, endPoint y: 66, distance: 7.5
click at [251, 64] on div "Select client" at bounding box center [200, 69] width 112 height 13
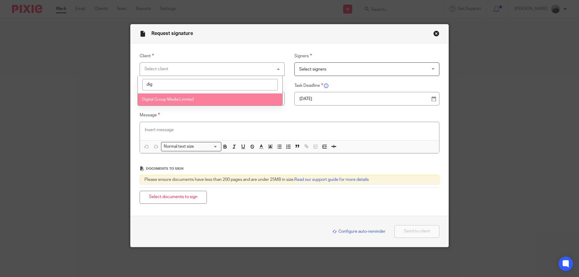
type input "dig"
drag, startPoint x: 175, startPoint y: 101, endPoint x: 263, endPoint y: 85, distance: 89.7
click at [175, 100] on span "Digital Group Media Limited" at bounding box center [168, 99] width 52 height 4
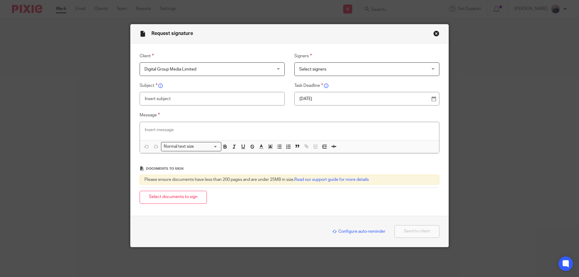
click at [319, 68] on span "Select signers" at bounding box center [312, 69] width 27 height 4
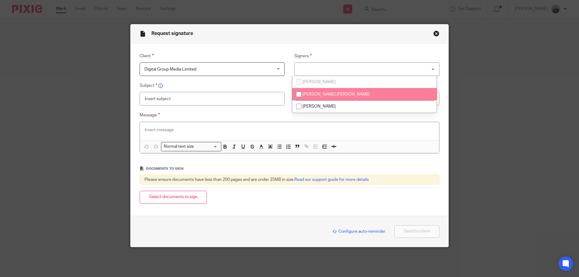
click at [311, 94] on span "[PERSON_NAME] [PERSON_NAME]" at bounding box center [335, 94] width 67 height 4
checkbox input "true"
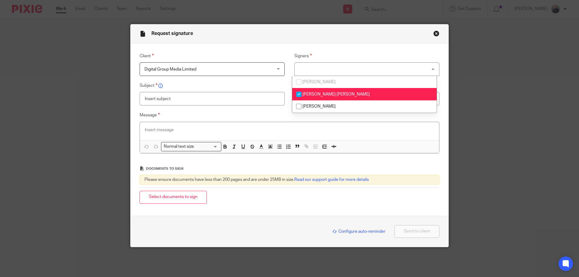
click at [249, 100] on input "text" at bounding box center [212, 99] width 145 height 14
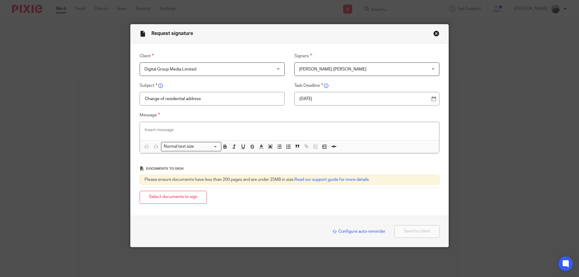
type input "Change of residential address"
click at [207, 127] on p at bounding box center [289, 130] width 289 height 6
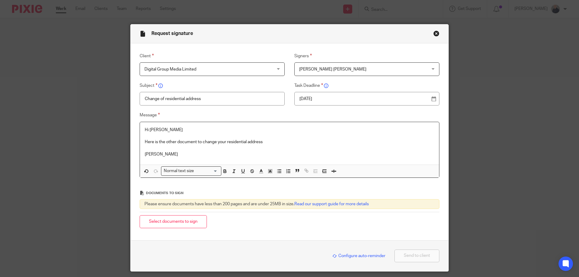
drag, startPoint x: 164, startPoint y: 220, endPoint x: 203, endPoint y: 209, distance: 40.9
click at [165, 220] on button "Select documents to sign" at bounding box center [173, 221] width 67 height 13
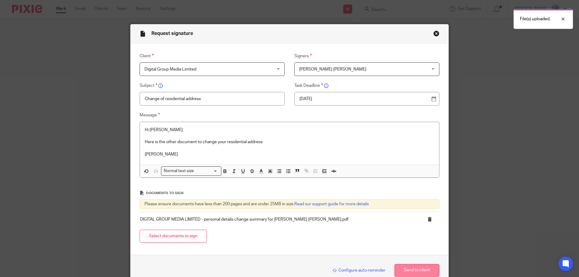
click at [420, 270] on button "Send to client" at bounding box center [416, 270] width 45 height 13
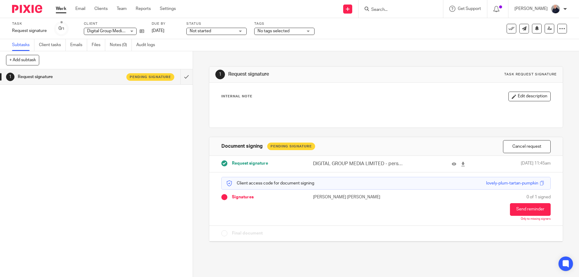
click at [218, 31] on span "Not started" at bounding box center [212, 31] width 45 height 6
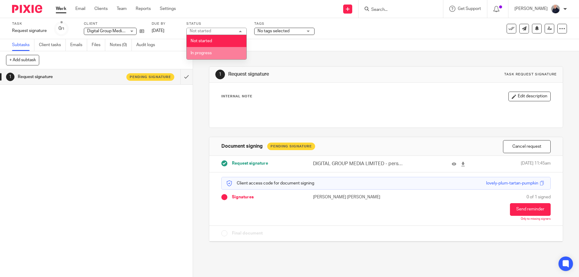
click at [203, 54] on span "In progress" at bounding box center [200, 53] width 21 height 4
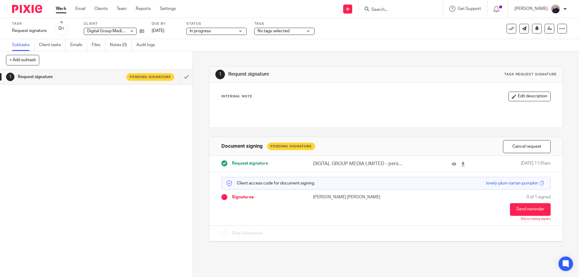
click at [281, 31] on span "No tags selected" at bounding box center [273, 31] width 32 height 4
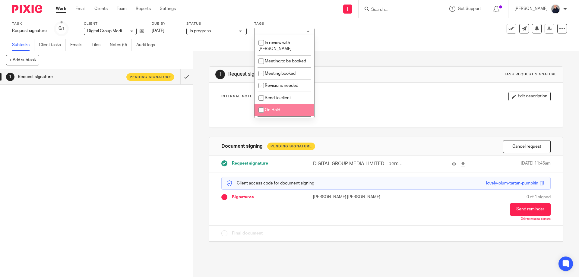
scroll to position [106, 0]
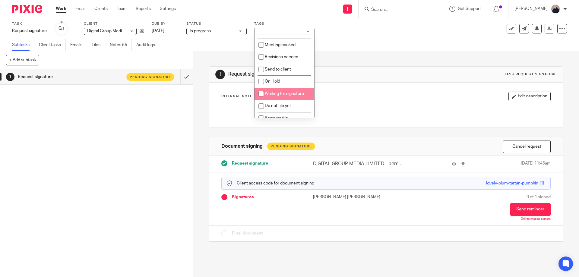
click at [278, 90] on li "Waiting for signature" at bounding box center [284, 94] width 60 height 12
checkbox input "true"
click at [126, 131] on div "1 Request signature Pending signature" at bounding box center [96, 173] width 193 height 208
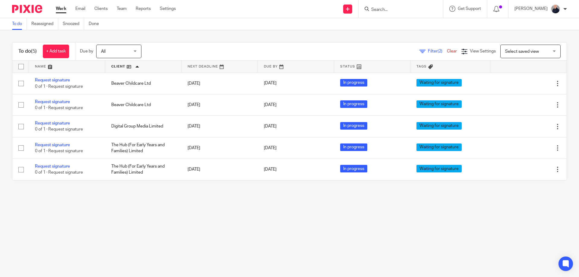
click at [60, 8] on link "Work" at bounding box center [61, 9] width 11 height 6
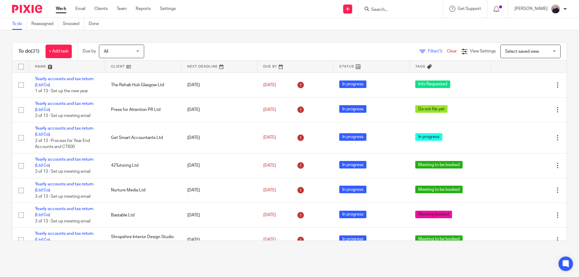
click at [44, 67] on link at bounding box center [67, 67] width 76 height 12
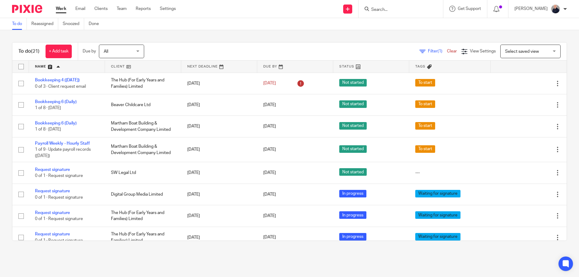
click at [118, 68] on link at bounding box center [143, 67] width 76 height 12
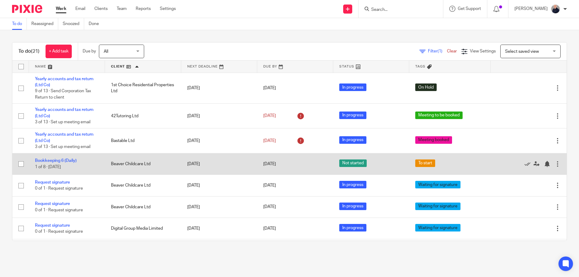
scroll to position [80, 0]
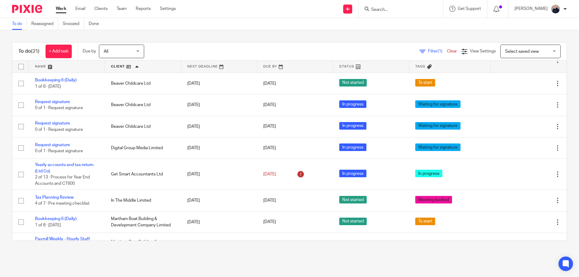
click at [392, 6] on form at bounding box center [402, 9] width 64 height 8
click at [94, 24] on link "Done" at bounding box center [96, 24] width 15 height 12
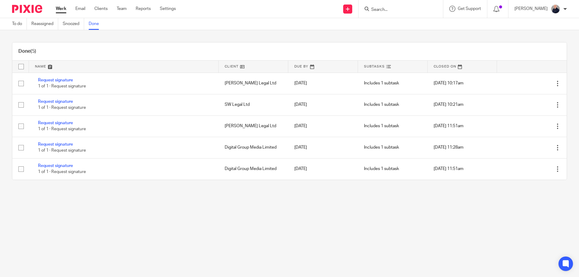
click at [414, 233] on main "To do Reassigned Snoozed Done Done (5) Name Client Due By Subtasks Closed On Re…" at bounding box center [289, 138] width 579 height 277
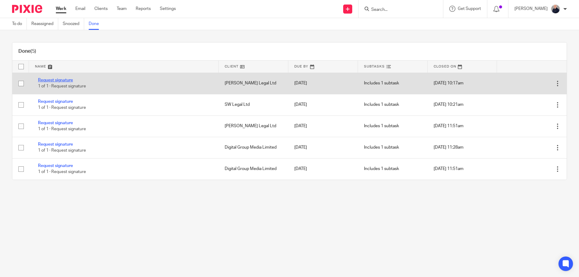
click at [62, 79] on link "Request signature" at bounding box center [55, 80] width 35 height 4
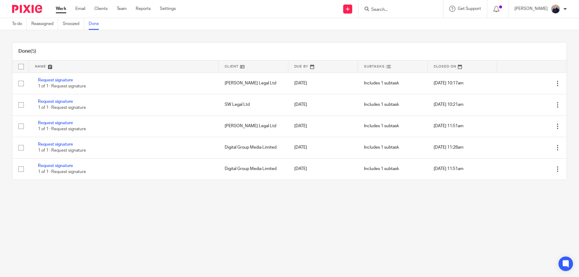
drag, startPoint x: 57, startPoint y: 101, endPoint x: 123, endPoint y: 54, distance: 80.9
click at [58, 101] on link "Request signature" at bounding box center [55, 101] width 35 height 4
click at [14, 24] on link "To do" at bounding box center [19, 24] width 15 height 12
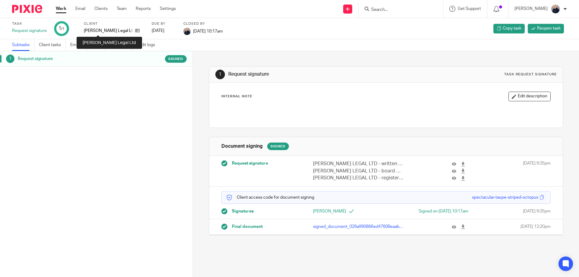
click at [103, 29] on p "[PERSON_NAME] Legal Ltd" at bounding box center [108, 31] width 48 height 6
drag, startPoint x: 116, startPoint y: 29, endPoint x: 127, endPoint y: 22, distance: 12.8
click at [135, 29] on icon at bounding box center [137, 30] width 5 height 5
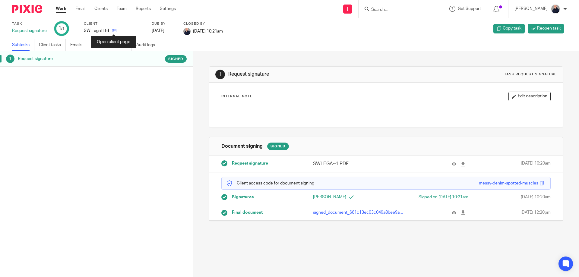
click at [112, 31] on icon at bounding box center [114, 30] width 5 height 5
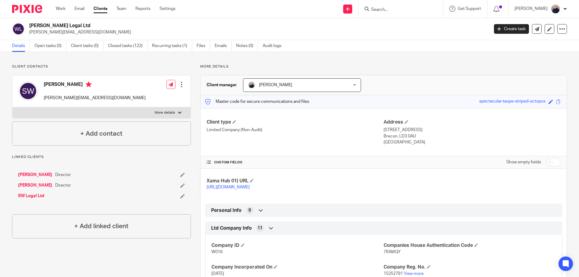
scroll to position [80, 0]
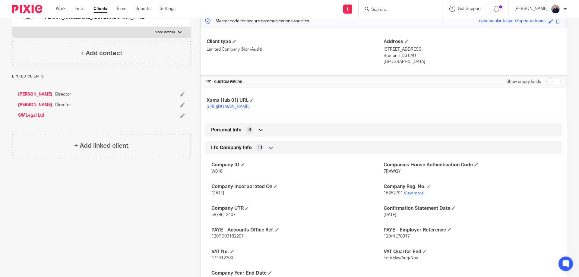
click at [415, 195] on link "View more" at bounding box center [414, 193] width 20 height 4
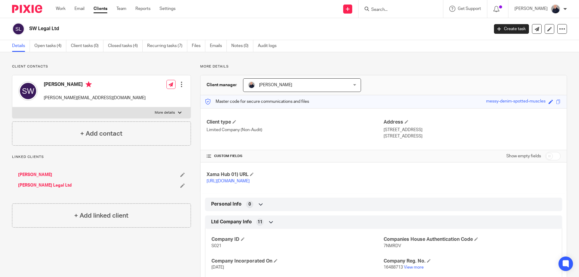
scroll to position [80, 0]
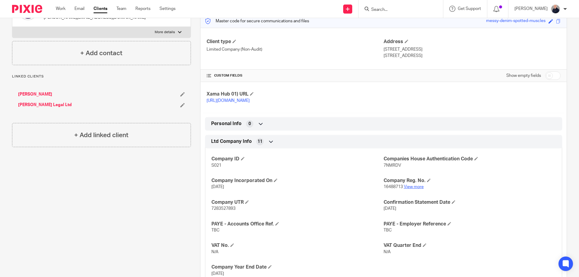
click at [412, 189] on link "View more" at bounding box center [414, 187] width 20 height 4
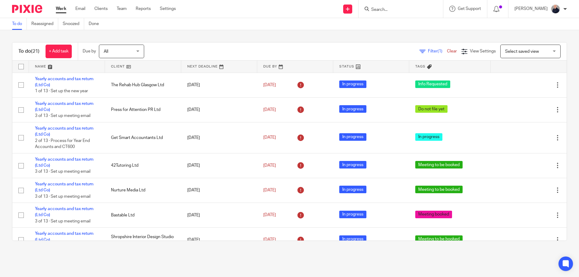
click at [419, 52] on link "Filter (1)" at bounding box center [432, 51] width 27 height 4
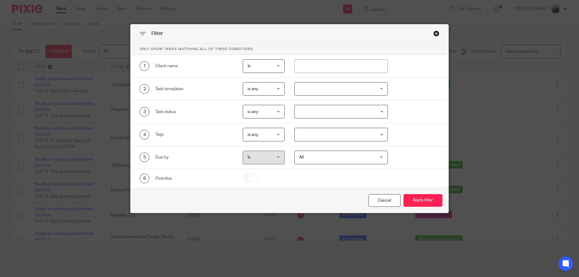
click at [346, 137] on input "Search for option" at bounding box center [339, 134] width 89 height 11
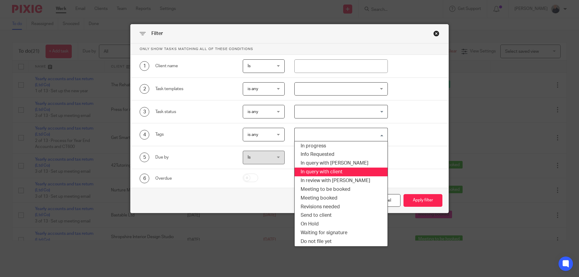
scroll to position [29, 0]
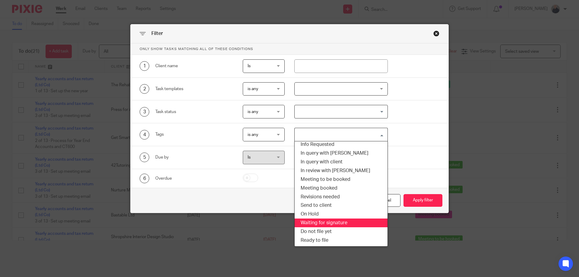
click at [326, 221] on li "Waiting for signature" at bounding box center [340, 223] width 93 height 9
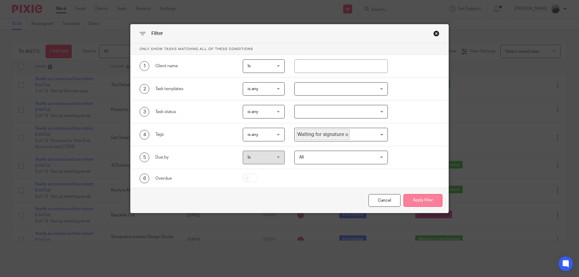
click at [426, 200] on button "Apply filter" at bounding box center [422, 200] width 39 height 13
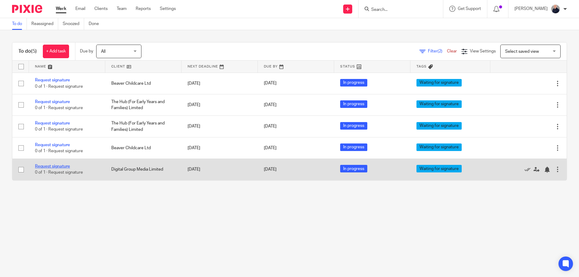
click at [58, 165] on link "Request signature" at bounding box center [52, 166] width 35 height 4
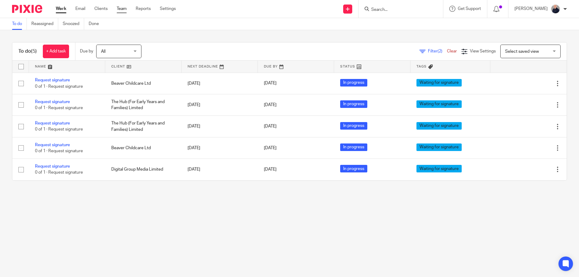
click at [124, 7] on link "Team" at bounding box center [122, 9] width 10 height 6
click at [119, 65] on link at bounding box center [143, 67] width 76 height 12
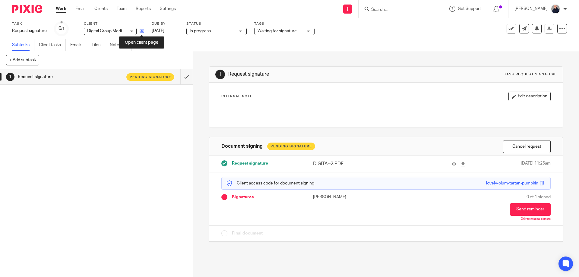
click at [143, 30] on icon at bounding box center [142, 31] width 5 height 5
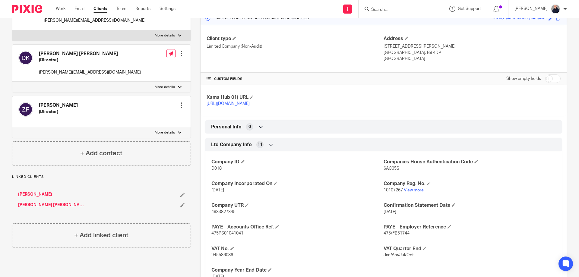
scroll to position [117, 0]
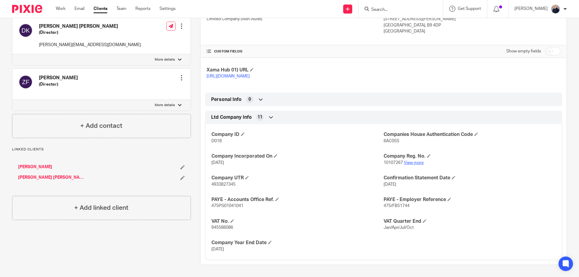
click at [410, 162] on link "View more" at bounding box center [414, 163] width 20 height 4
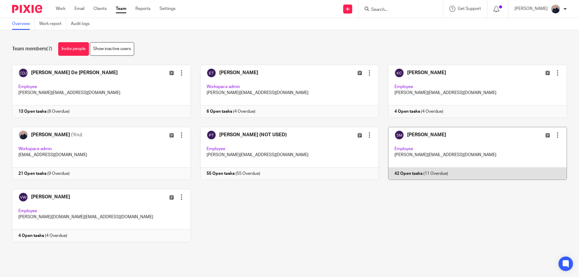
click at [463, 147] on link at bounding box center [473, 153] width 188 height 53
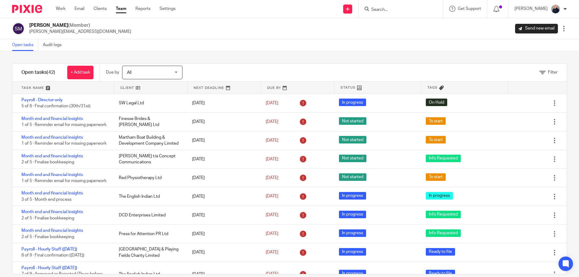
click at [36, 88] on link at bounding box center [63, 88] width 102 height 12
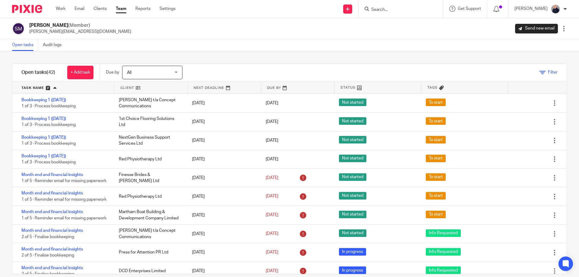
click at [548, 73] on span "Filter" at bounding box center [553, 72] width 10 height 4
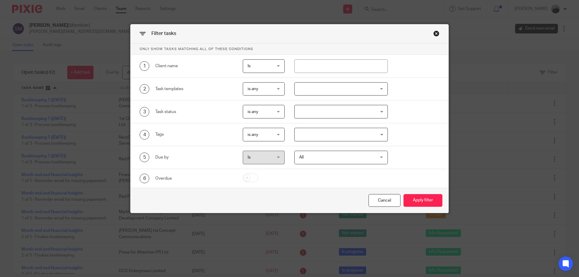
click at [326, 92] on div at bounding box center [341, 89] width 94 height 14
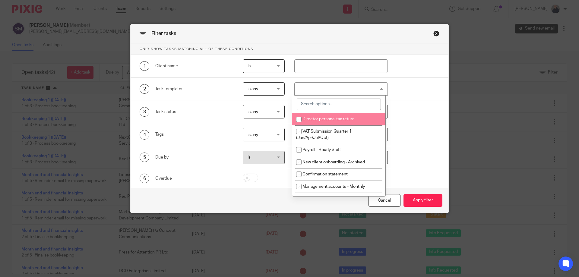
scroll to position [73, 0]
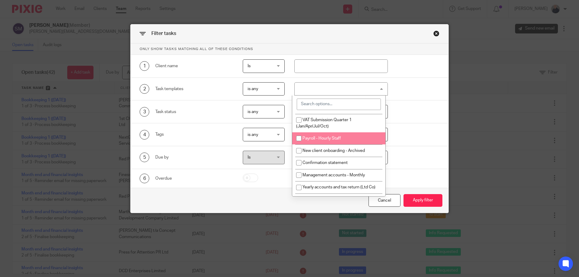
click at [337, 140] on span "Payroll - Hourly Staff" at bounding box center [321, 138] width 38 height 4
checkbox input "true"
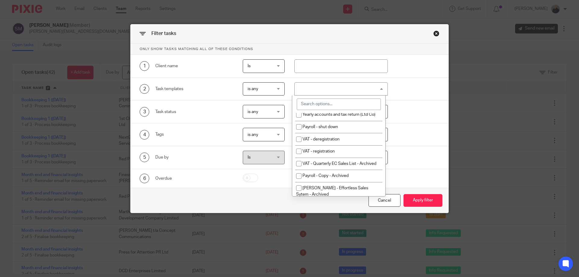
scroll to position [218, 0]
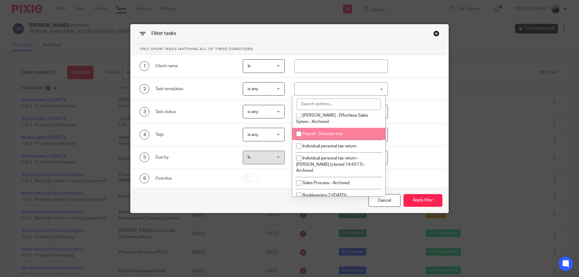
click at [353, 140] on li "Payroll - Director only" at bounding box center [338, 134] width 93 height 12
checkbox input "true"
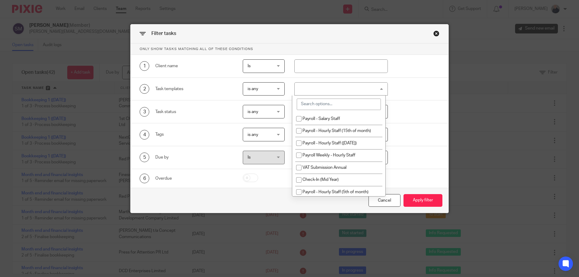
scroll to position [654, 0]
drag, startPoint x: 342, startPoint y: 130, endPoint x: 344, endPoint y: 141, distance: 11.2
click at [342, 123] on li "Payroll - Salary Staff" at bounding box center [338, 117] width 93 height 12
checkbox input "true"
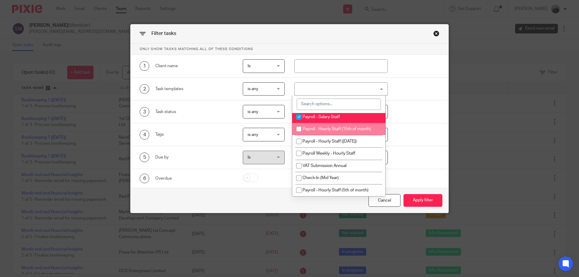
drag, startPoint x: 344, startPoint y: 145, endPoint x: 344, endPoint y: 150, distance: 5.4
click at [344, 131] on span "Payroll - Hourly Staff (15th of month)" at bounding box center [336, 129] width 68 height 4
checkbox input "true"
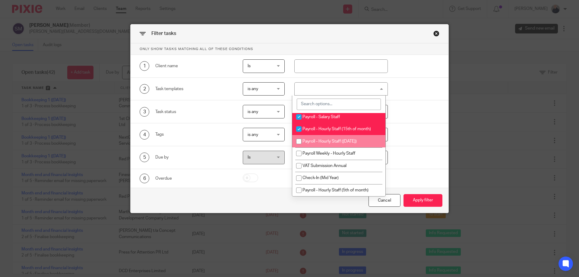
click at [344, 143] on span "Payroll - Hourly Staff ([DATE])" at bounding box center [329, 141] width 54 height 4
checkbox input "true"
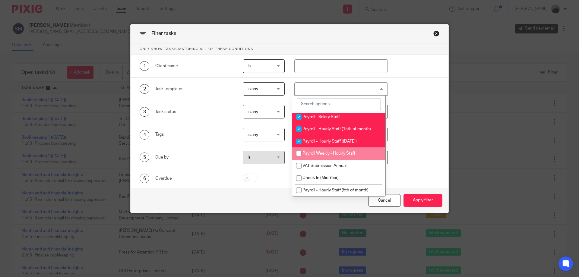
click at [343, 160] on li "Payroll Weekly - Hourly Staff" at bounding box center [338, 153] width 93 height 12
checkbox input "true"
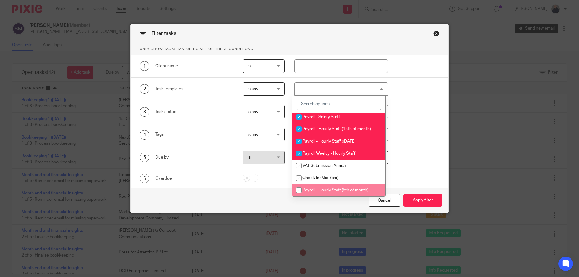
click at [335, 189] on span "Payroll - Hourly Staff (5th of month)" at bounding box center [335, 190] width 66 height 4
checkbox input "true"
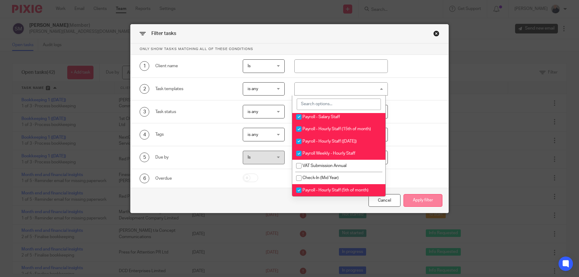
click at [415, 203] on button "Apply filter" at bounding box center [422, 200] width 39 height 13
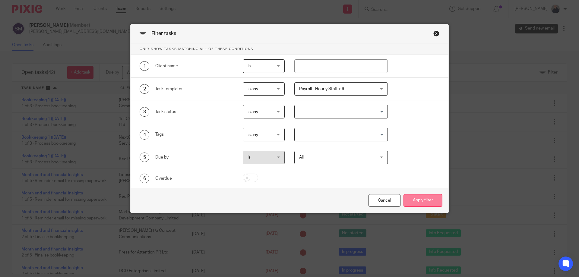
click at [420, 201] on button "Apply filter" at bounding box center [422, 200] width 39 height 13
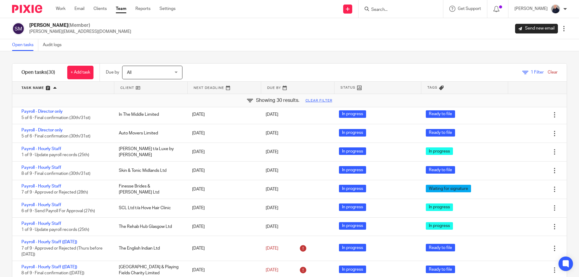
scroll to position [241, 0]
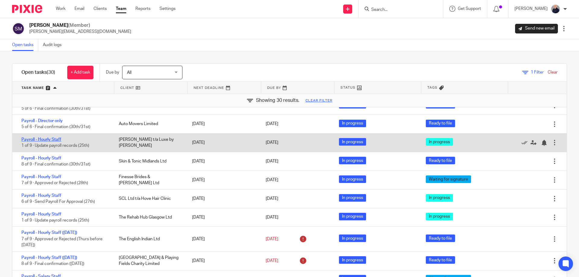
click at [51, 137] on link "Payroll - Hourly Staff" at bounding box center [41, 139] width 40 height 4
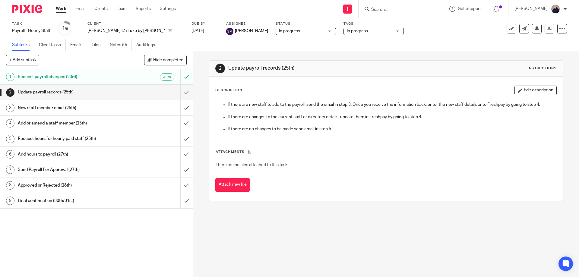
click at [347, 33] on span "In progress" at bounding box center [357, 31] width 21 height 4
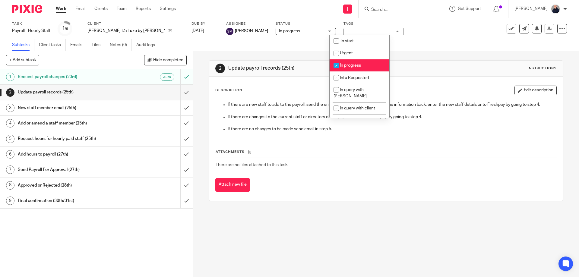
drag, startPoint x: 348, startPoint y: 64, endPoint x: 349, endPoint y: 74, distance: 10.0
click at [348, 64] on span "In progress" at bounding box center [350, 65] width 21 height 4
checkbox input "false"
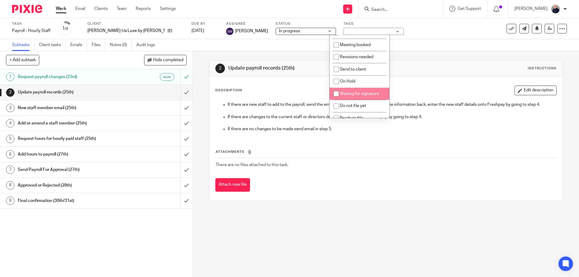
click at [352, 92] on span "Waiting for signature" at bounding box center [359, 94] width 39 height 4
checkbox input "true"
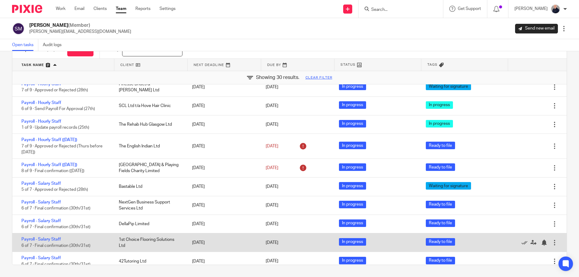
scroll to position [231, 0]
